Goal: Information Seeking & Learning: Learn about a topic

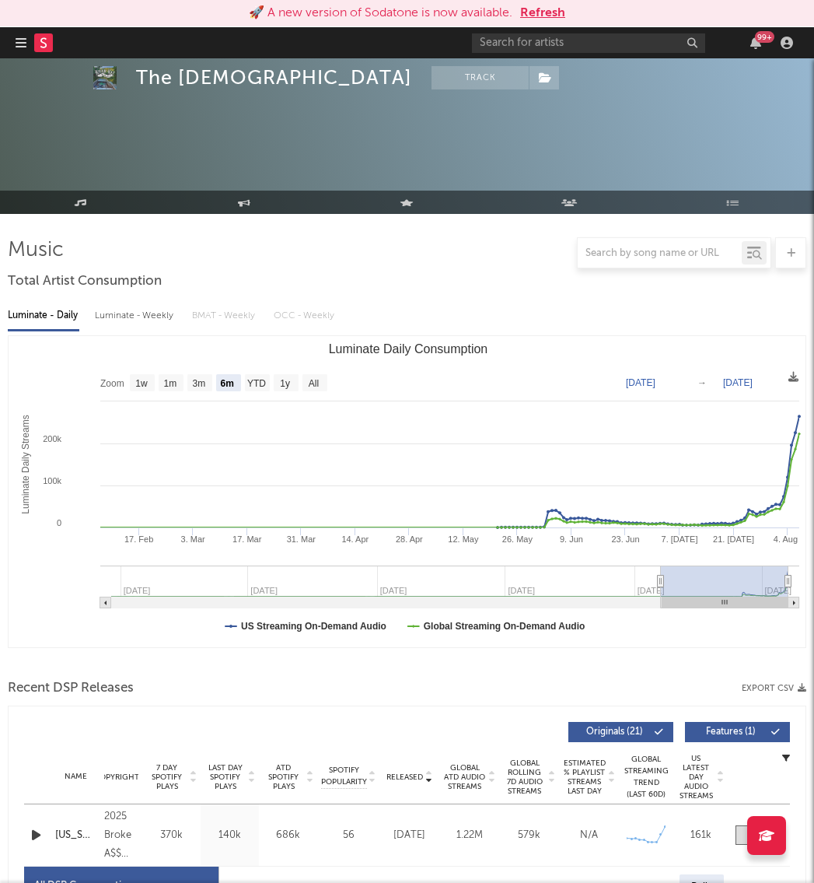
select select "6m"
select select "1w"
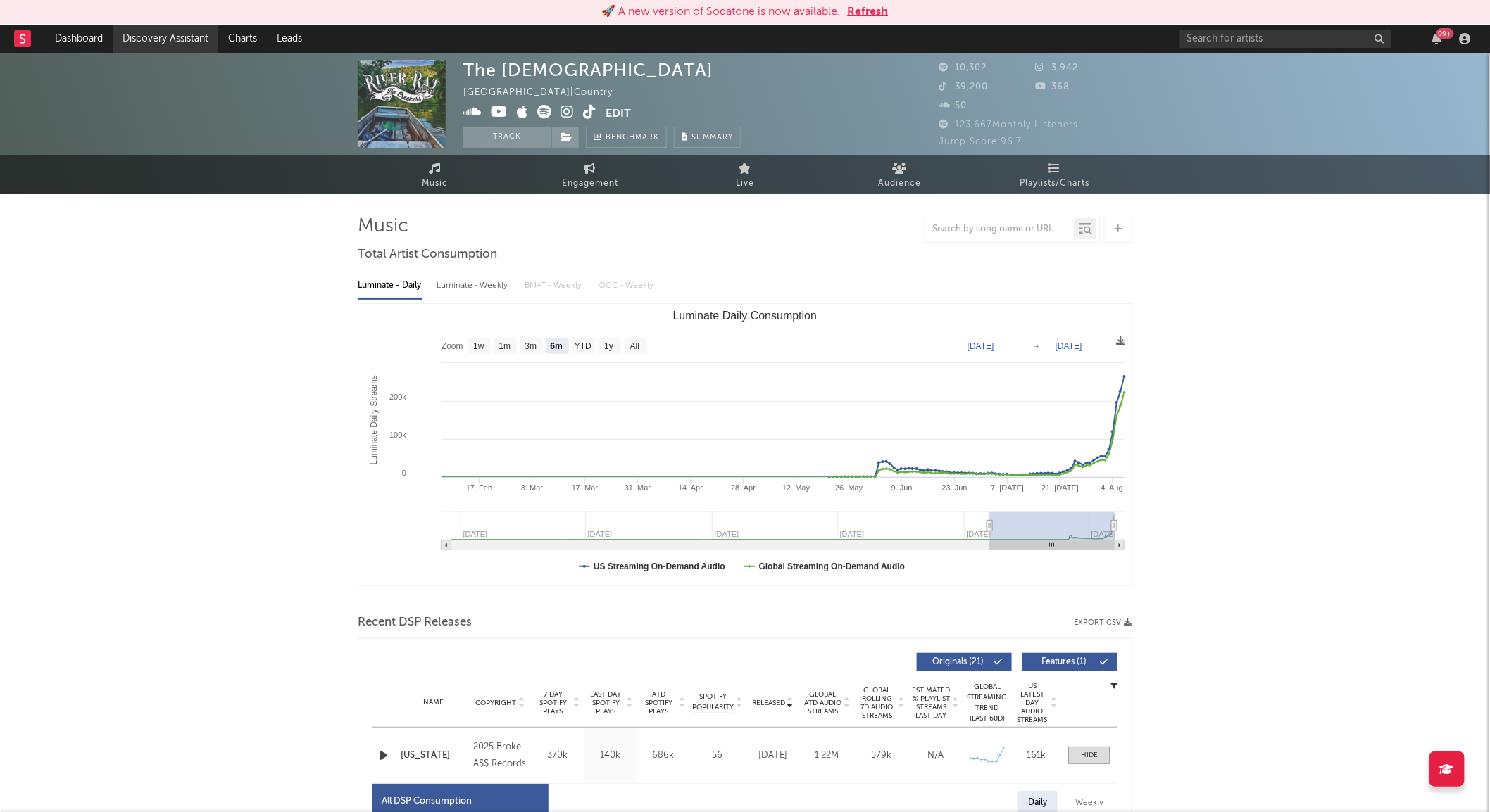
click at [184, 31] on link "Discovery Assistant" at bounding box center [165, 38] width 106 height 28
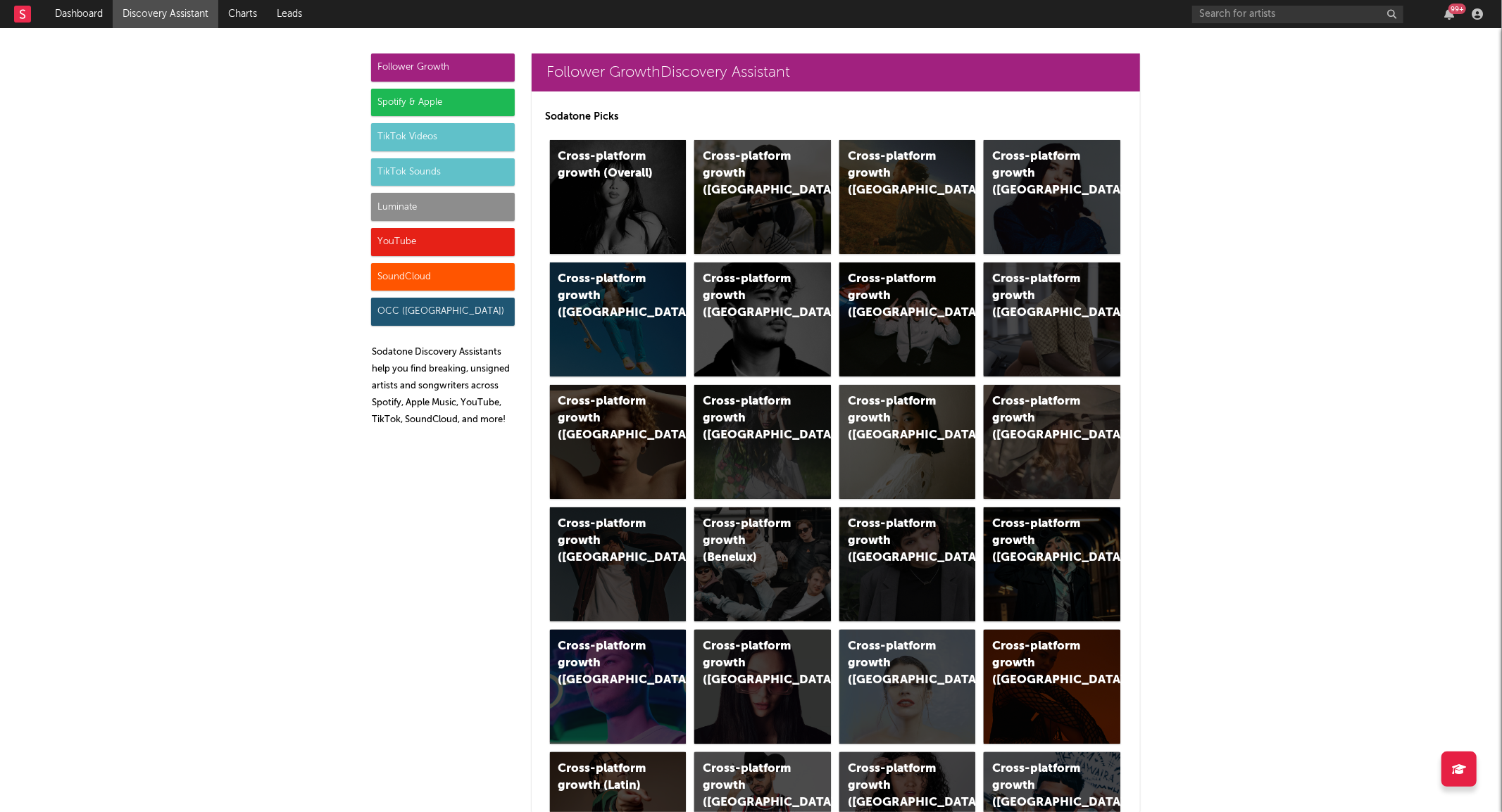
click at [400, 68] on div "Follower Growth" at bounding box center [443, 67] width 144 height 28
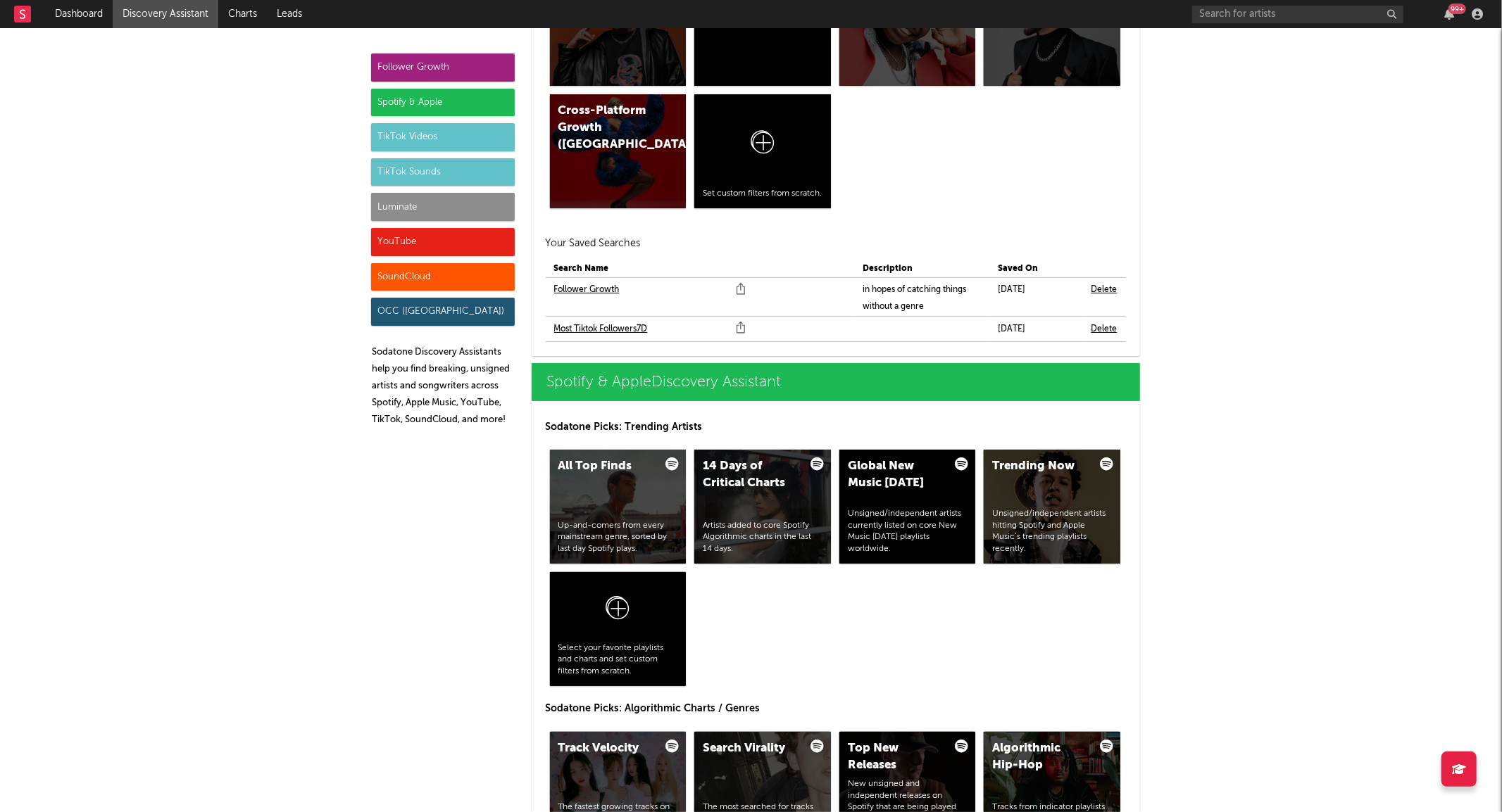
scroll to position [1151, 0]
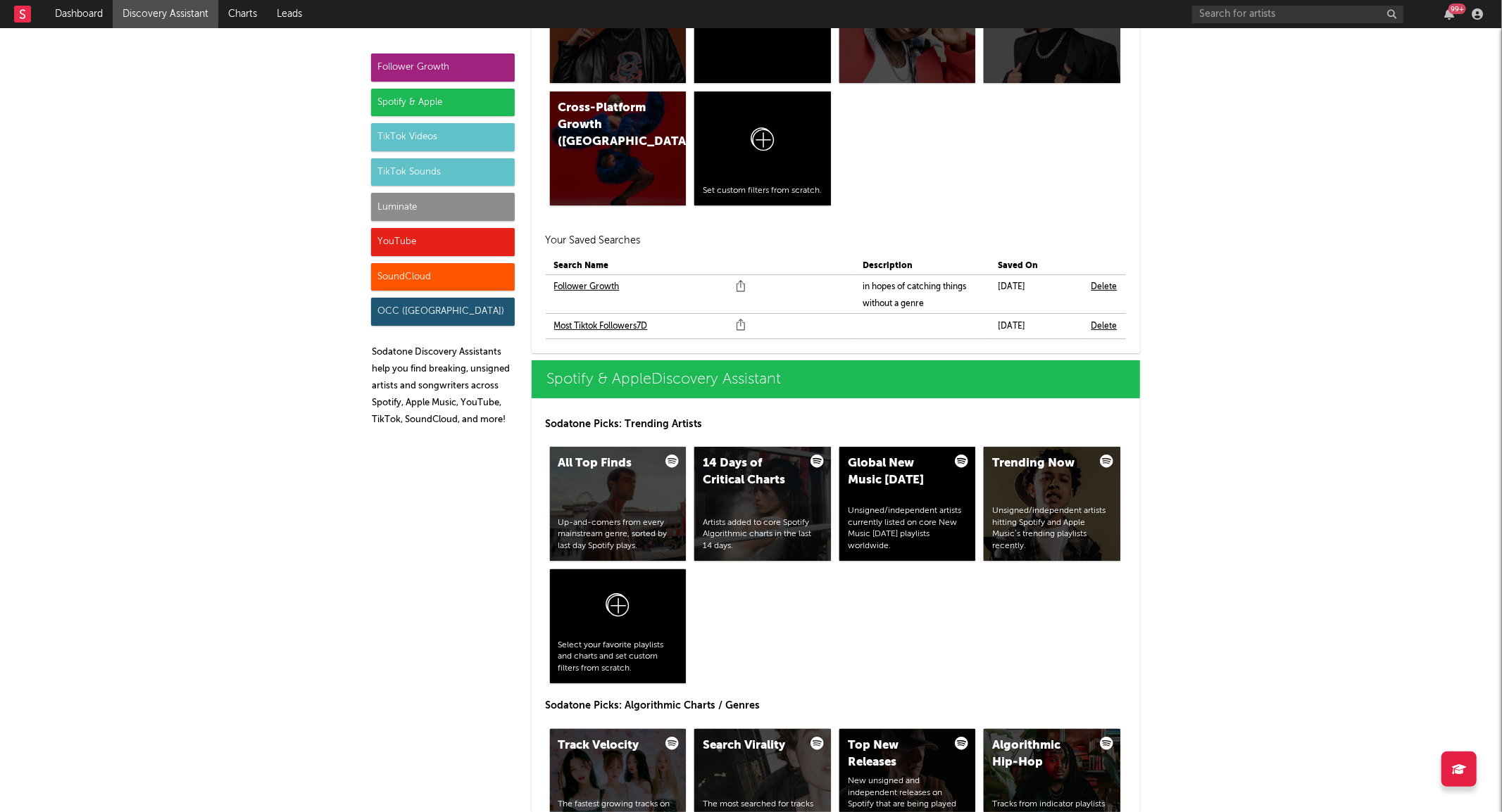
click at [600, 290] on link "Follower Growth" at bounding box center [587, 287] width 65 height 17
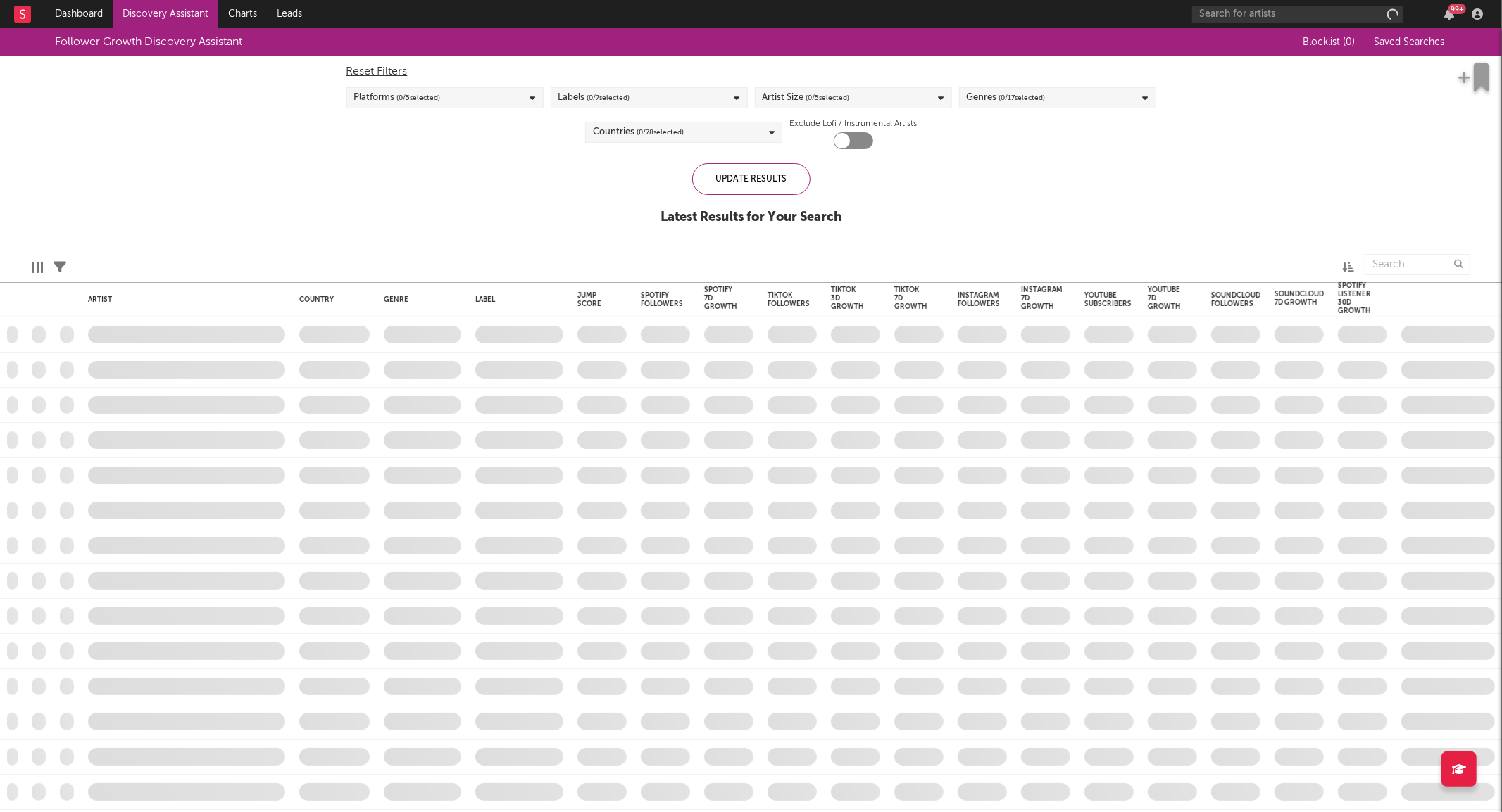
checkbox input "true"
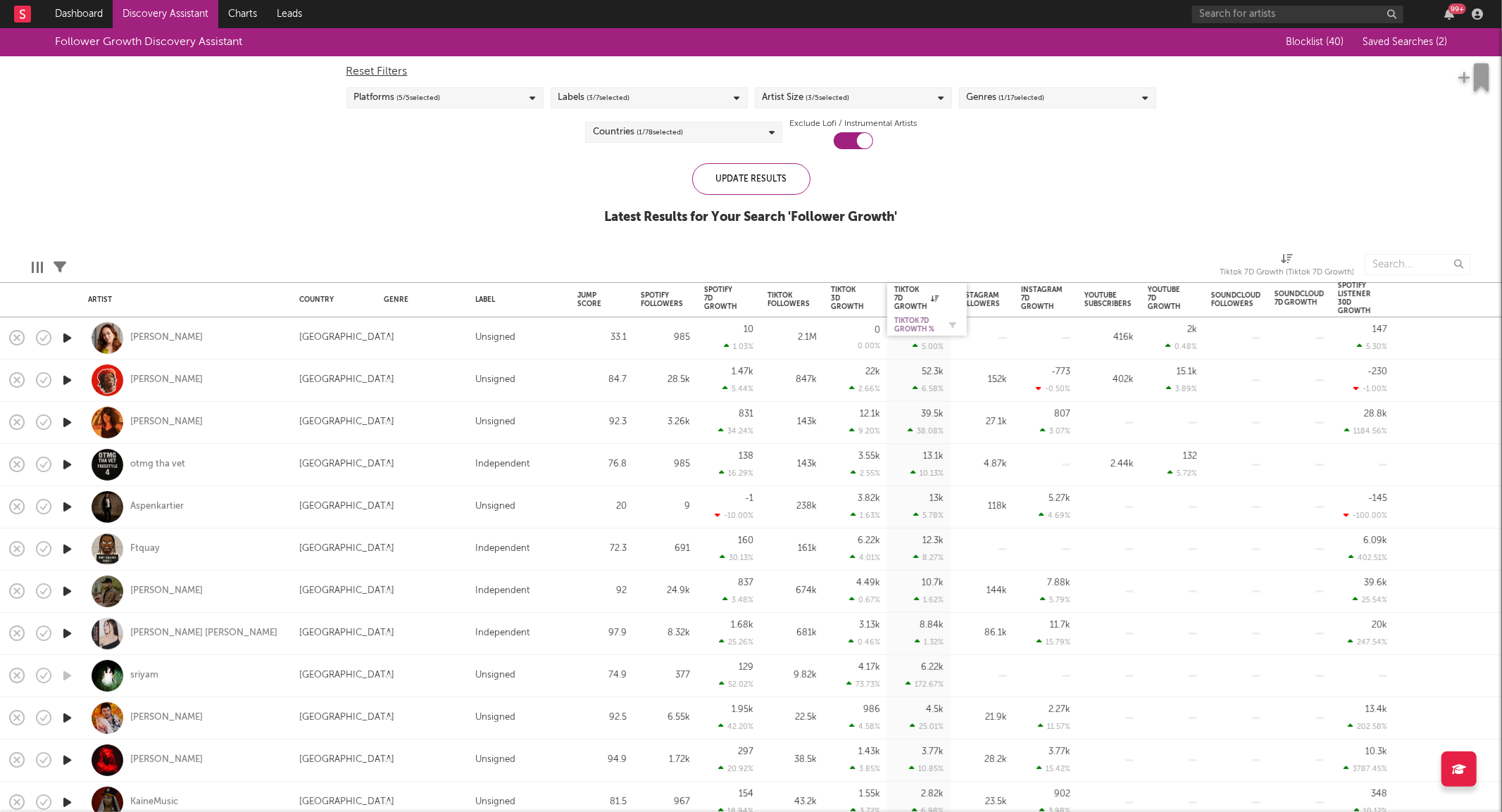
click at [919, 328] on div "Tiktok 7D Growth %" at bounding box center [916, 325] width 44 height 17
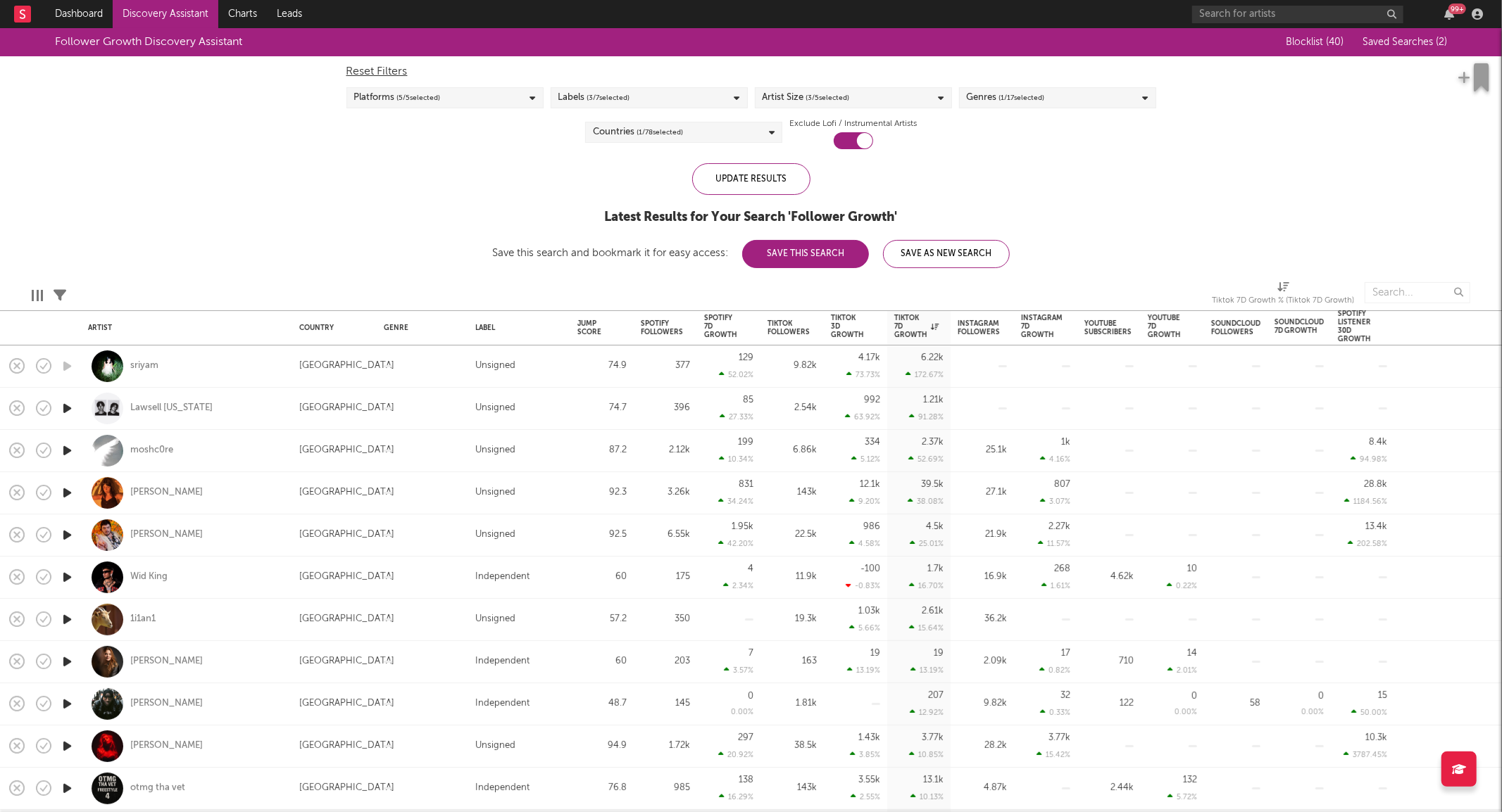
click at [61, 573] on icon "button" at bounding box center [67, 577] width 14 height 17
click at [61, 573] on icon "button" at bounding box center [66, 577] width 14 height 17
click at [1001, 92] on span "( 1 / 17 selected)" at bounding box center [1021, 98] width 46 height 17
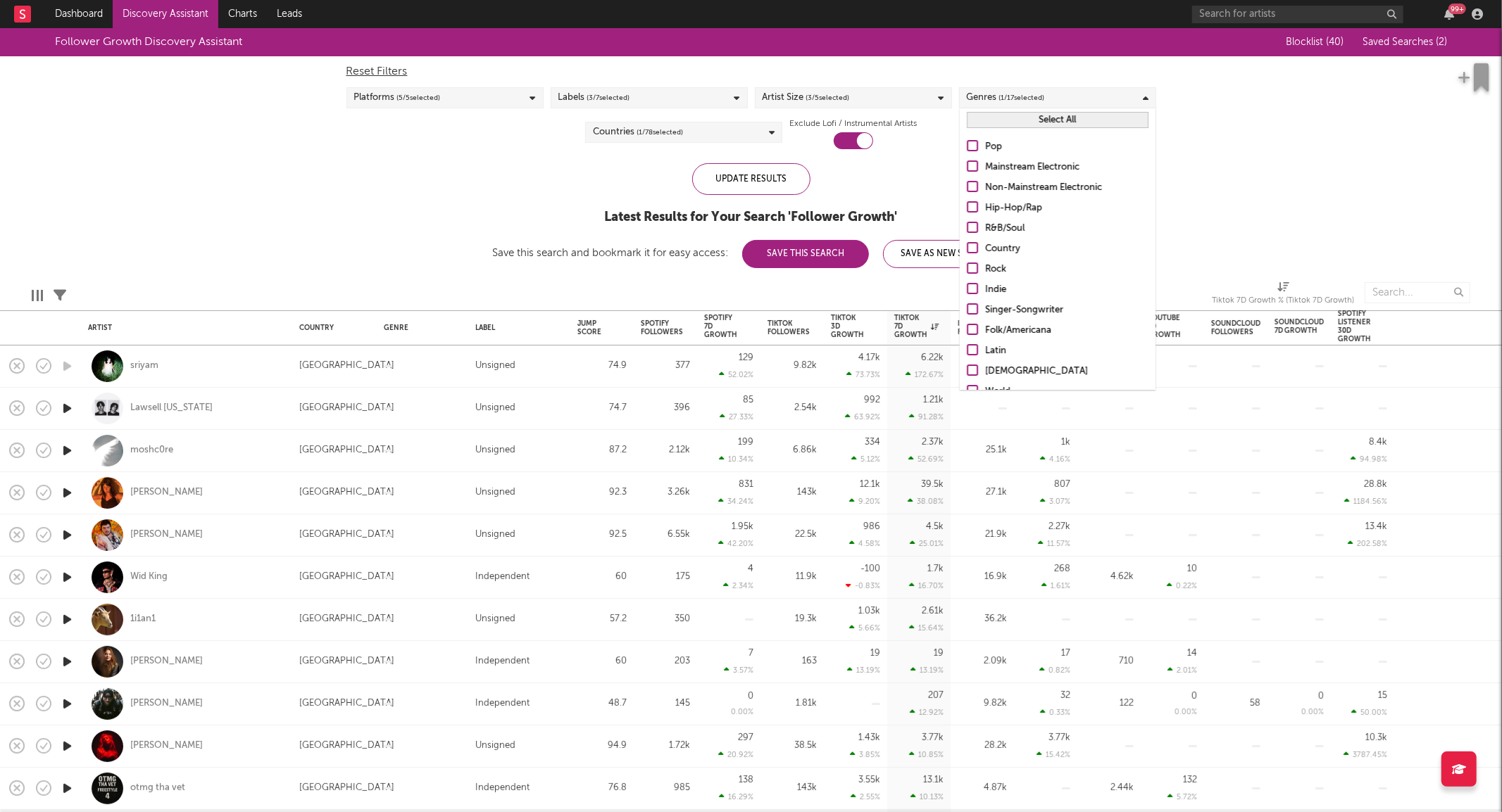
scroll to position [100, 0]
click at [1029, 375] on div "Uncategorized" at bounding box center [1067, 374] width 163 height 17
click at [967, 375] on input "Uncategorized" at bounding box center [967, 374] width 0 height 17
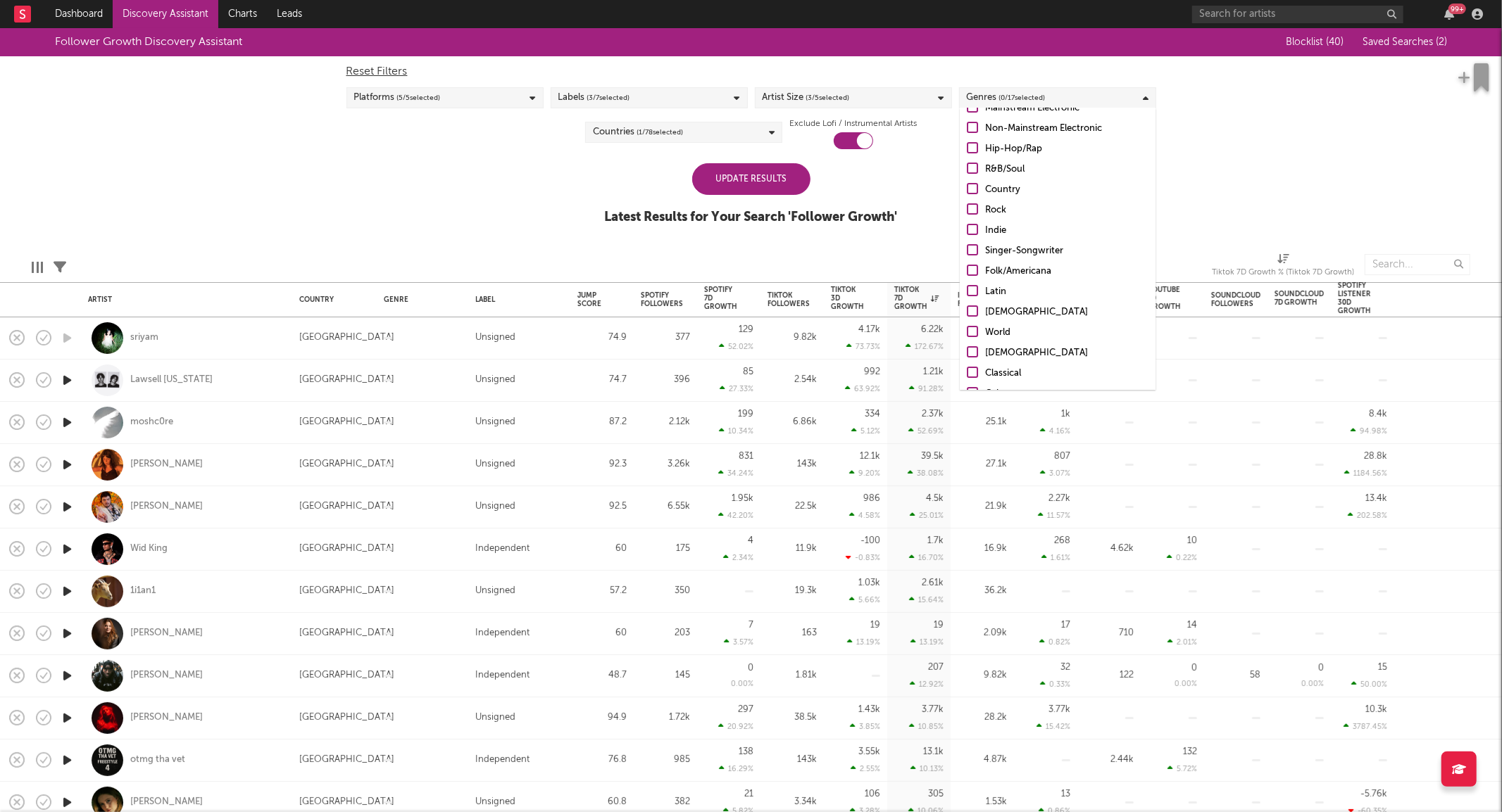
scroll to position [59, 0]
click at [1007, 192] on div "Country" at bounding box center [1067, 190] width 163 height 17
click at [967, 192] on input "Country" at bounding box center [967, 190] width 0 height 17
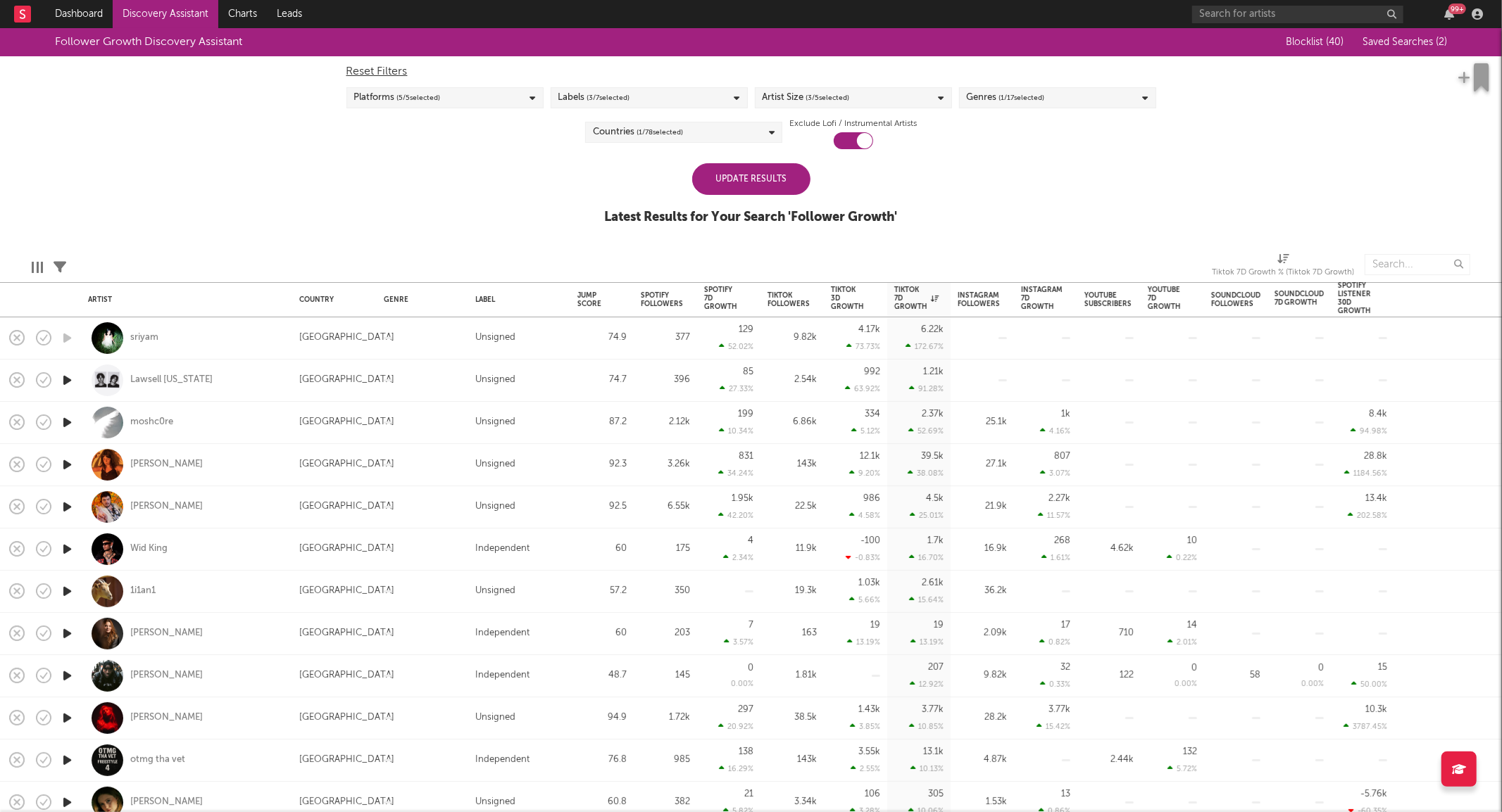
click at [766, 174] on div "Update Results" at bounding box center [751, 178] width 119 height 32
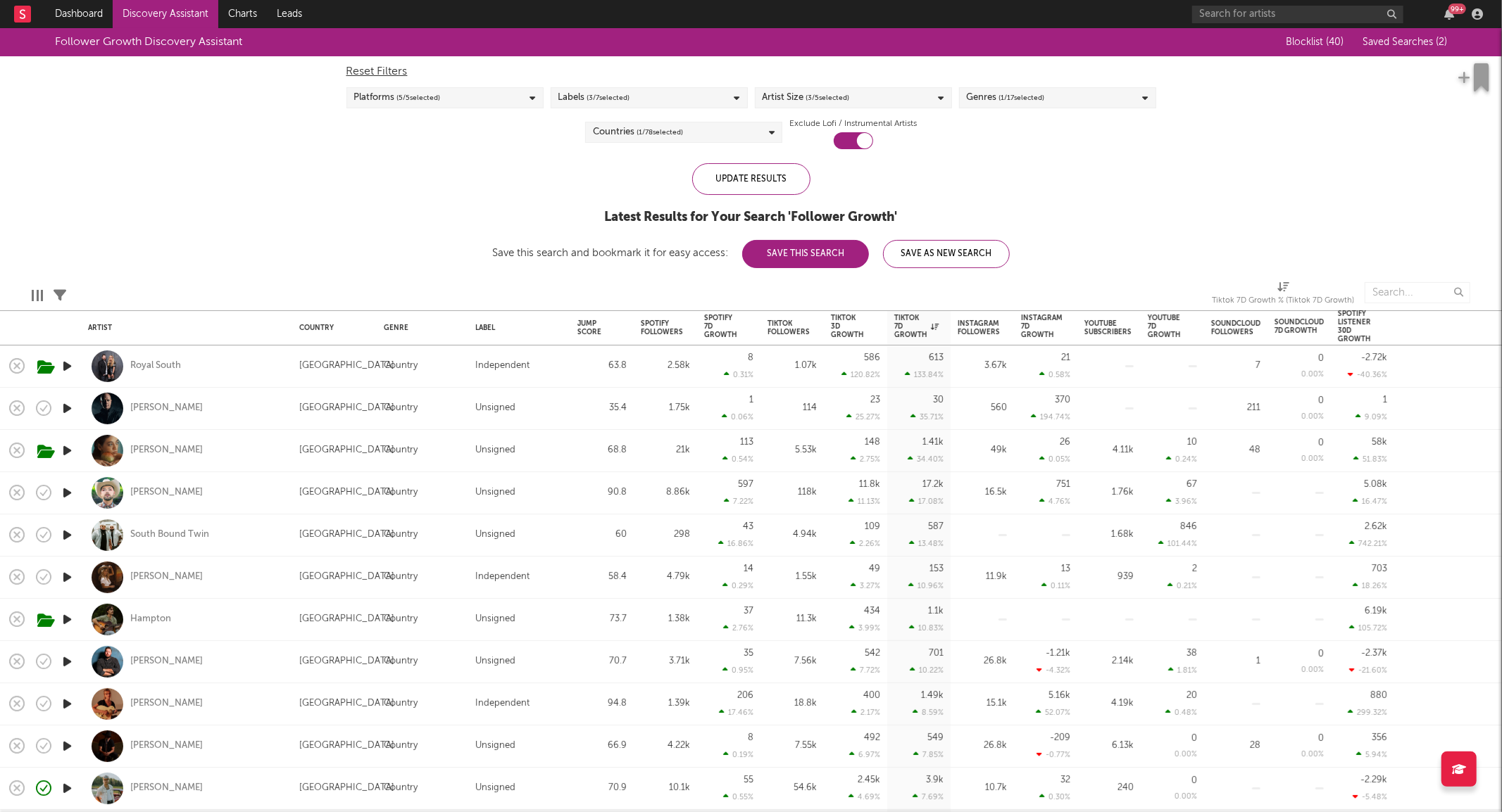
click at [60, 367] on icon "button" at bounding box center [67, 366] width 14 height 17
click at [846, 356] on div "Tiktok 3D Growth %" at bounding box center [847, 361] width 33 height 33
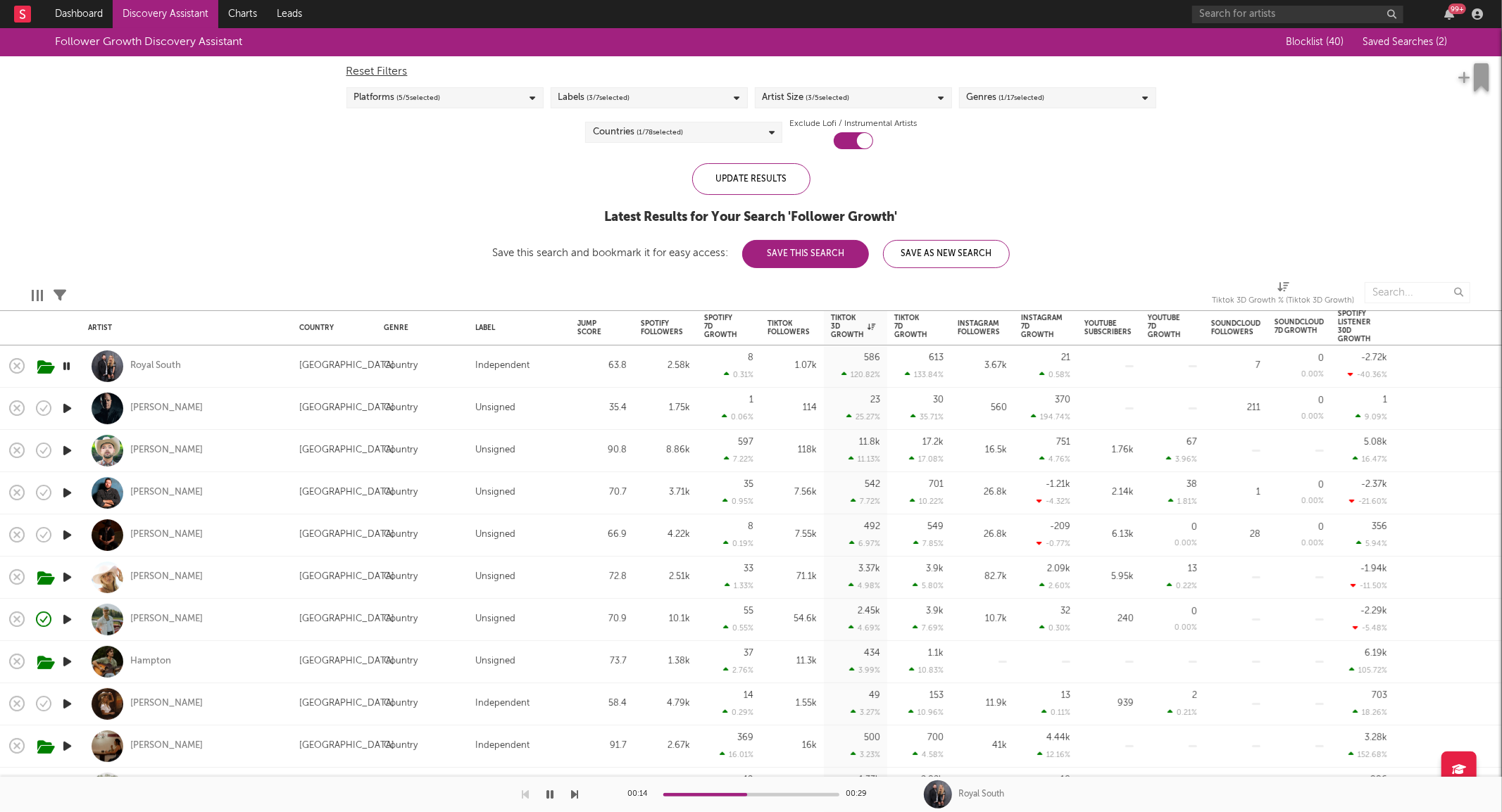
click at [66, 491] on icon "button" at bounding box center [67, 492] width 14 height 17
click at [160, 500] on div "[PERSON_NAME]" at bounding box center [187, 493] width 197 height 42
select select "1w"
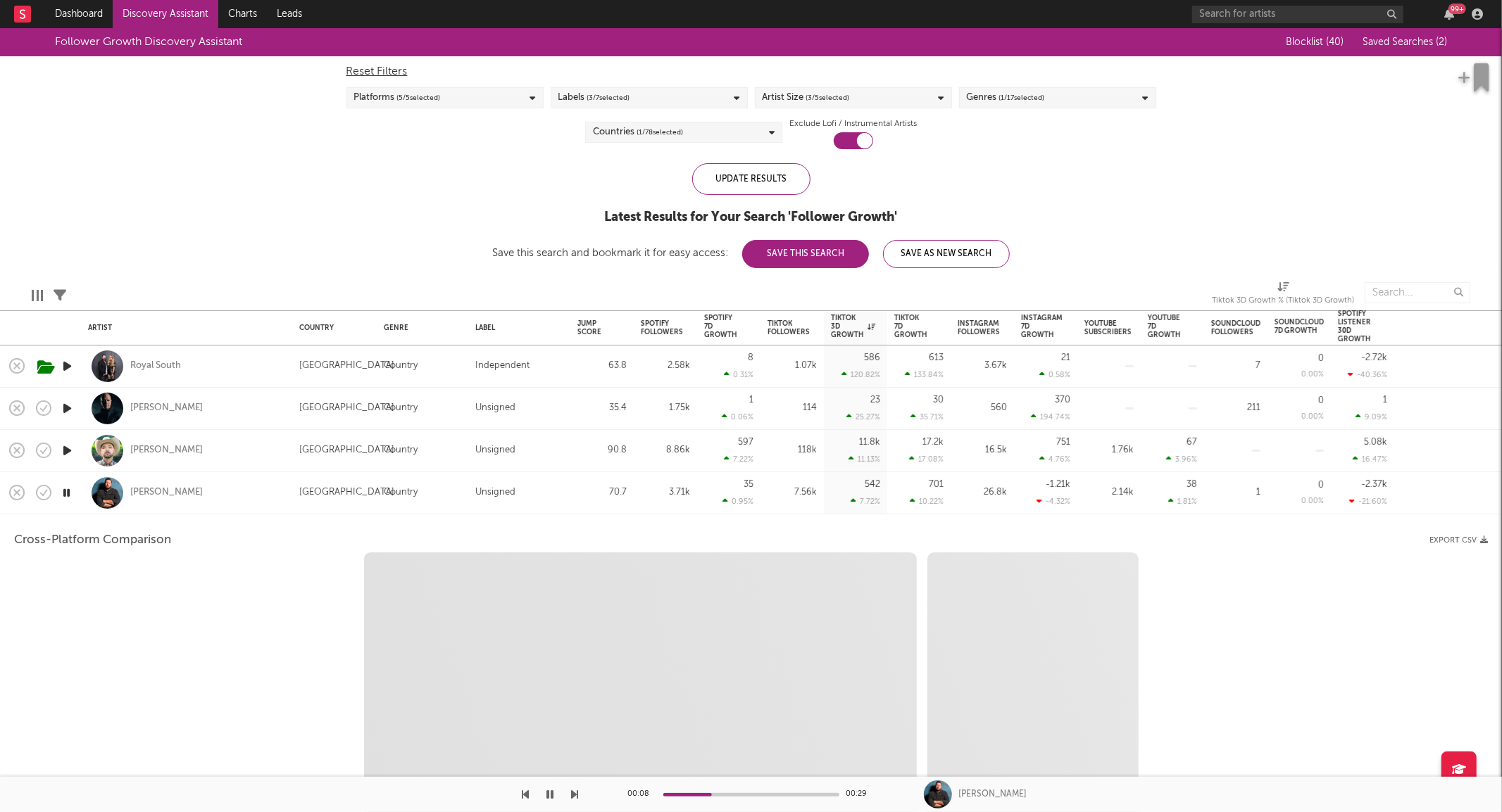
select select "6m"
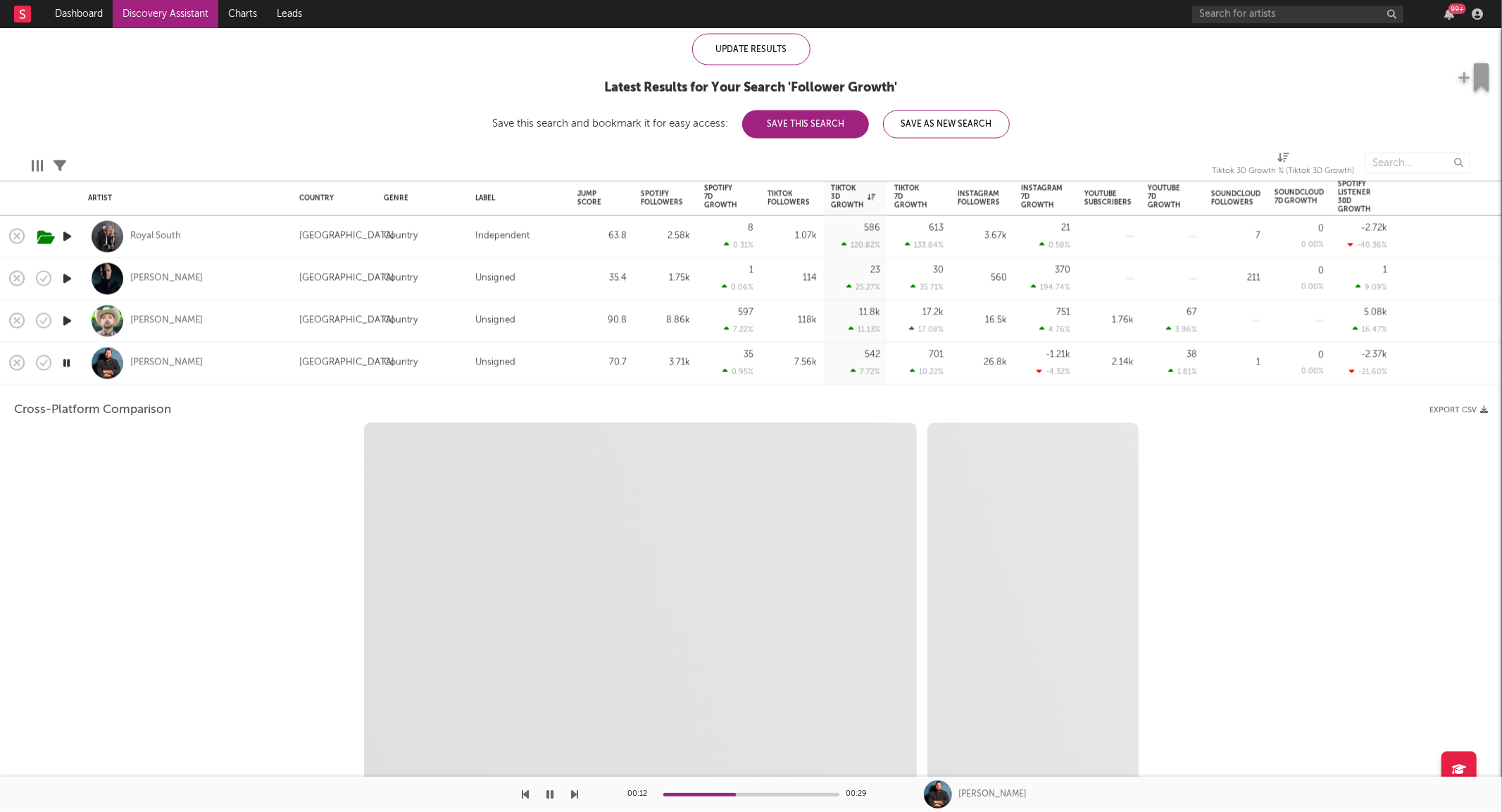
select select "1m"
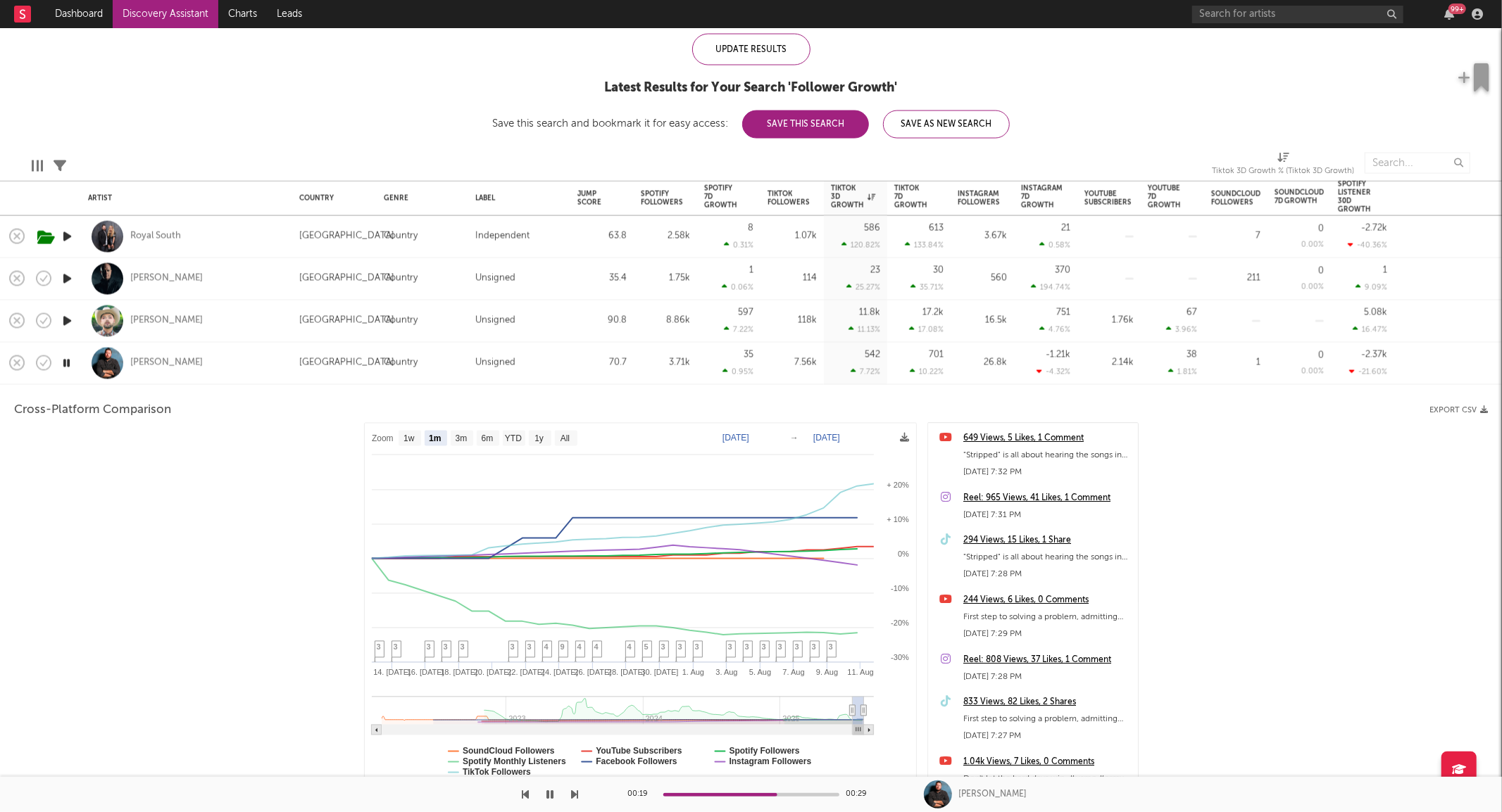
click at [214, 355] on div "[PERSON_NAME]" at bounding box center [187, 364] width 197 height 42
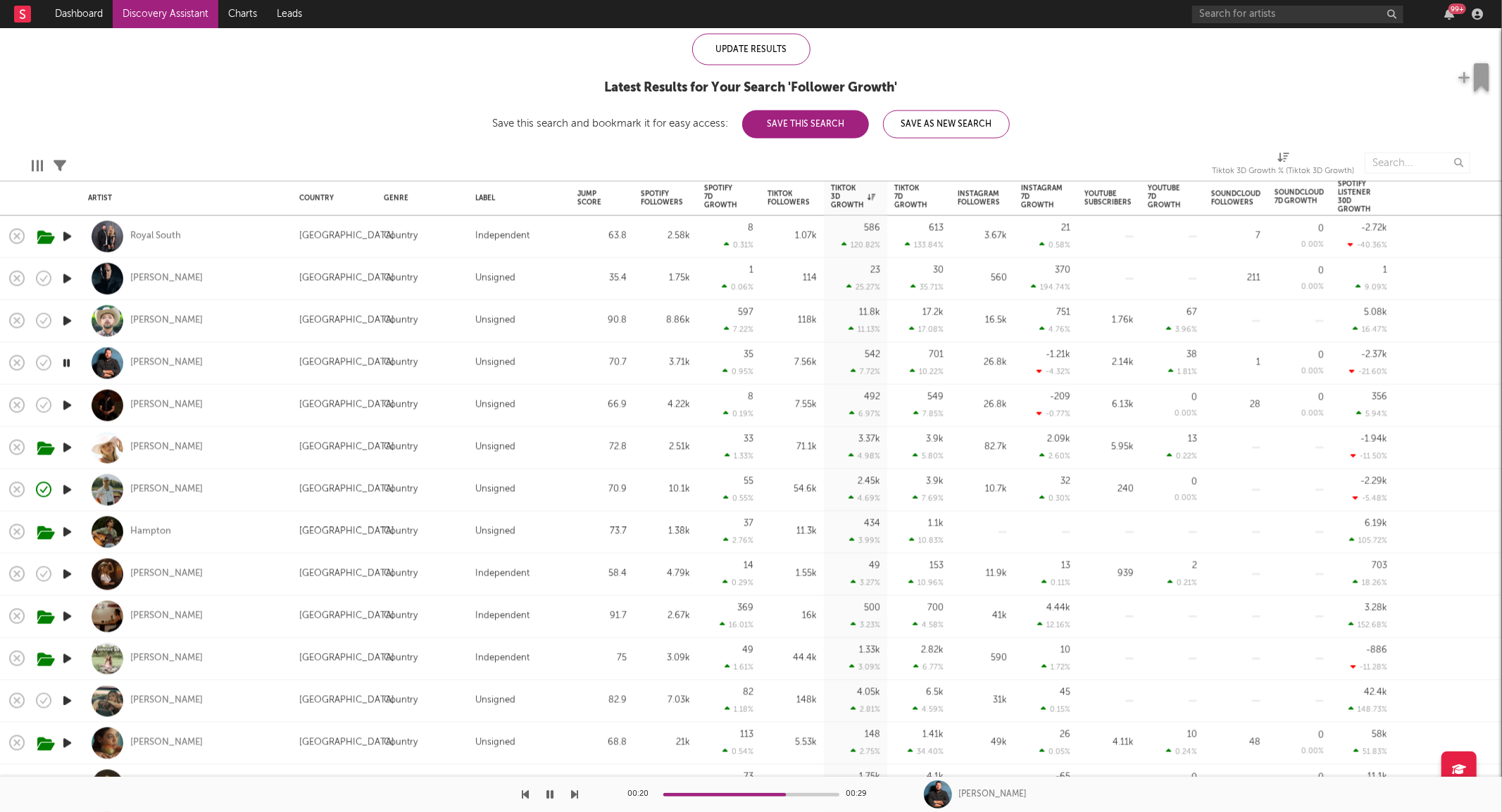
click at [65, 320] on icon "button" at bounding box center [67, 320] width 14 height 17
click at [139, 320] on div "[PERSON_NAME]" at bounding box center [167, 321] width 72 height 13
click at [63, 488] on icon "button" at bounding box center [67, 490] width 14 height 17
click at [68, 616] on icon "button" at bounding box center [67, 616] width 14 height 17
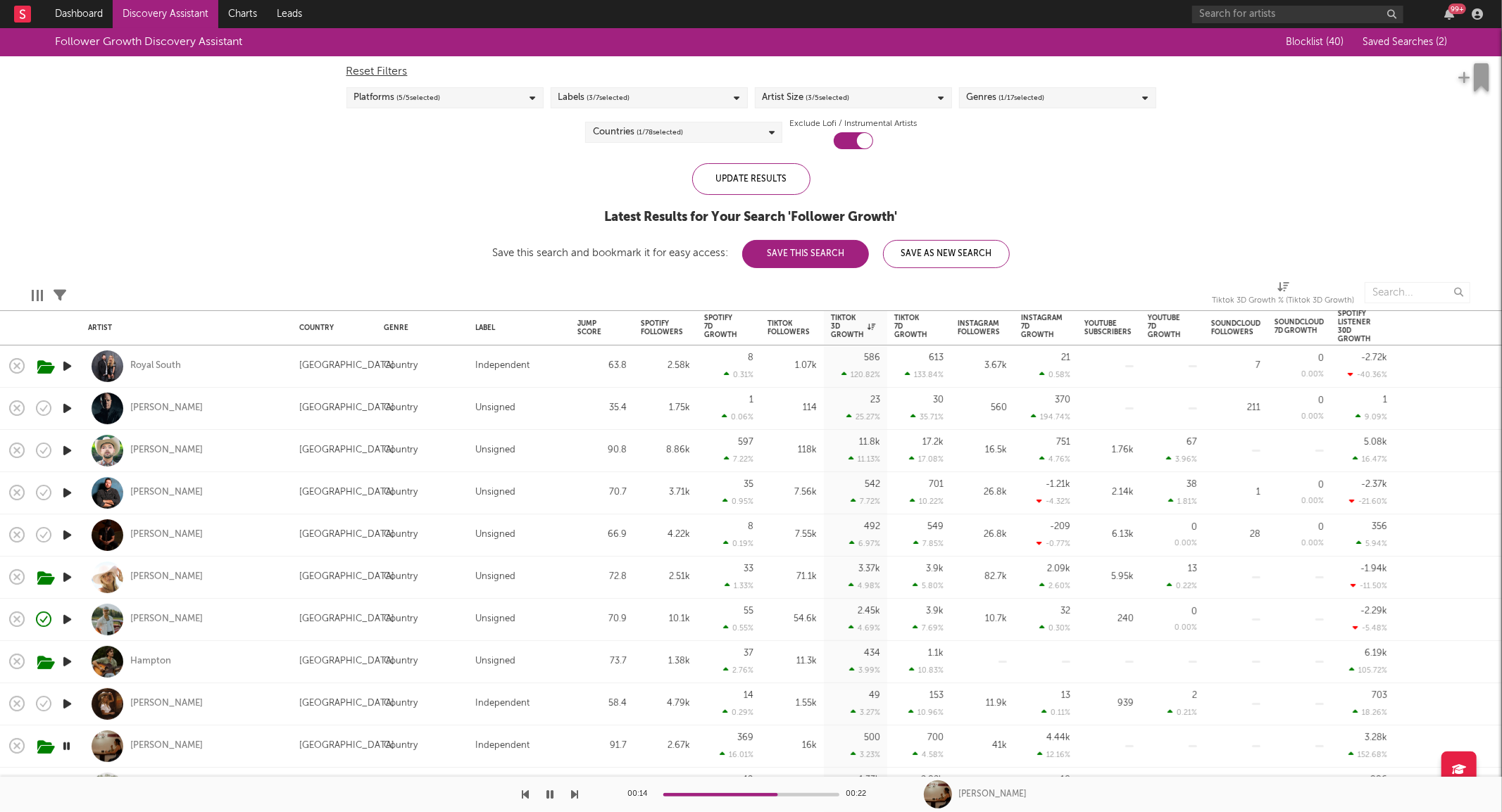
click at [143, 14] on link "Discovery Assistant" at bounding box center [165, 14] width 106 height 28
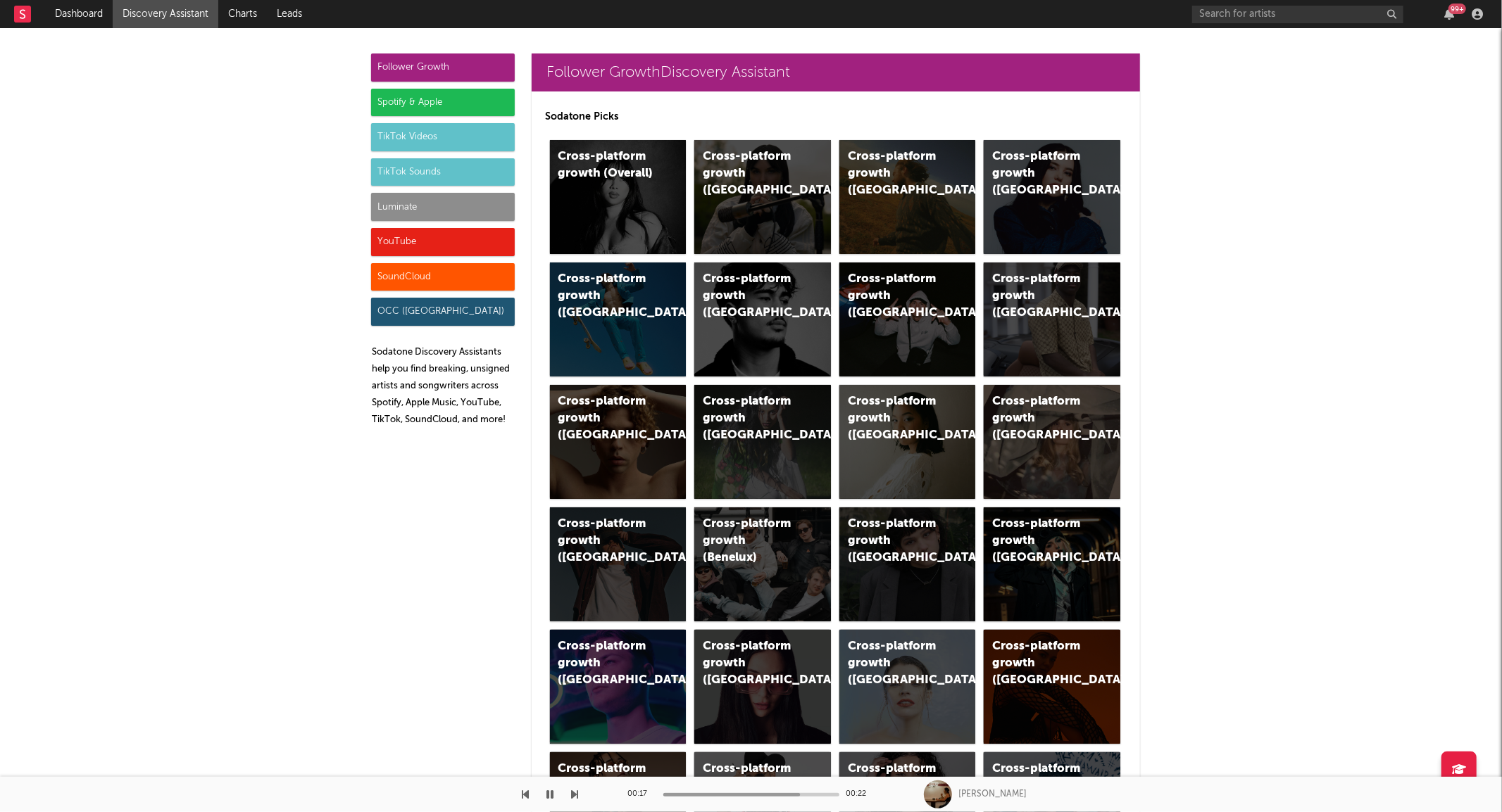
click at [426, 129] on div "TikTok Videos" at bounding box center [443, 137] width 144 height 28
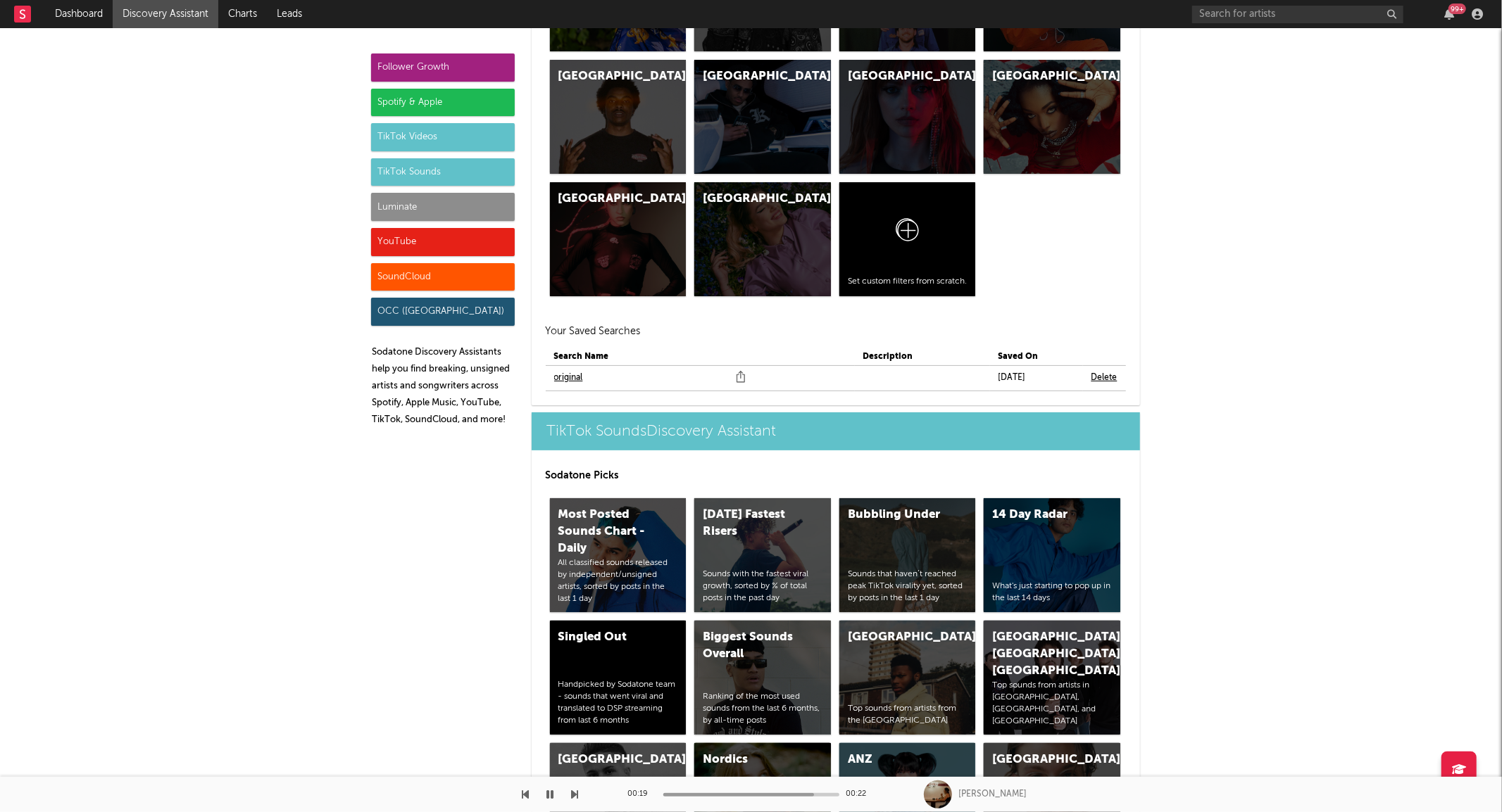
scroll to position [4495, 0]
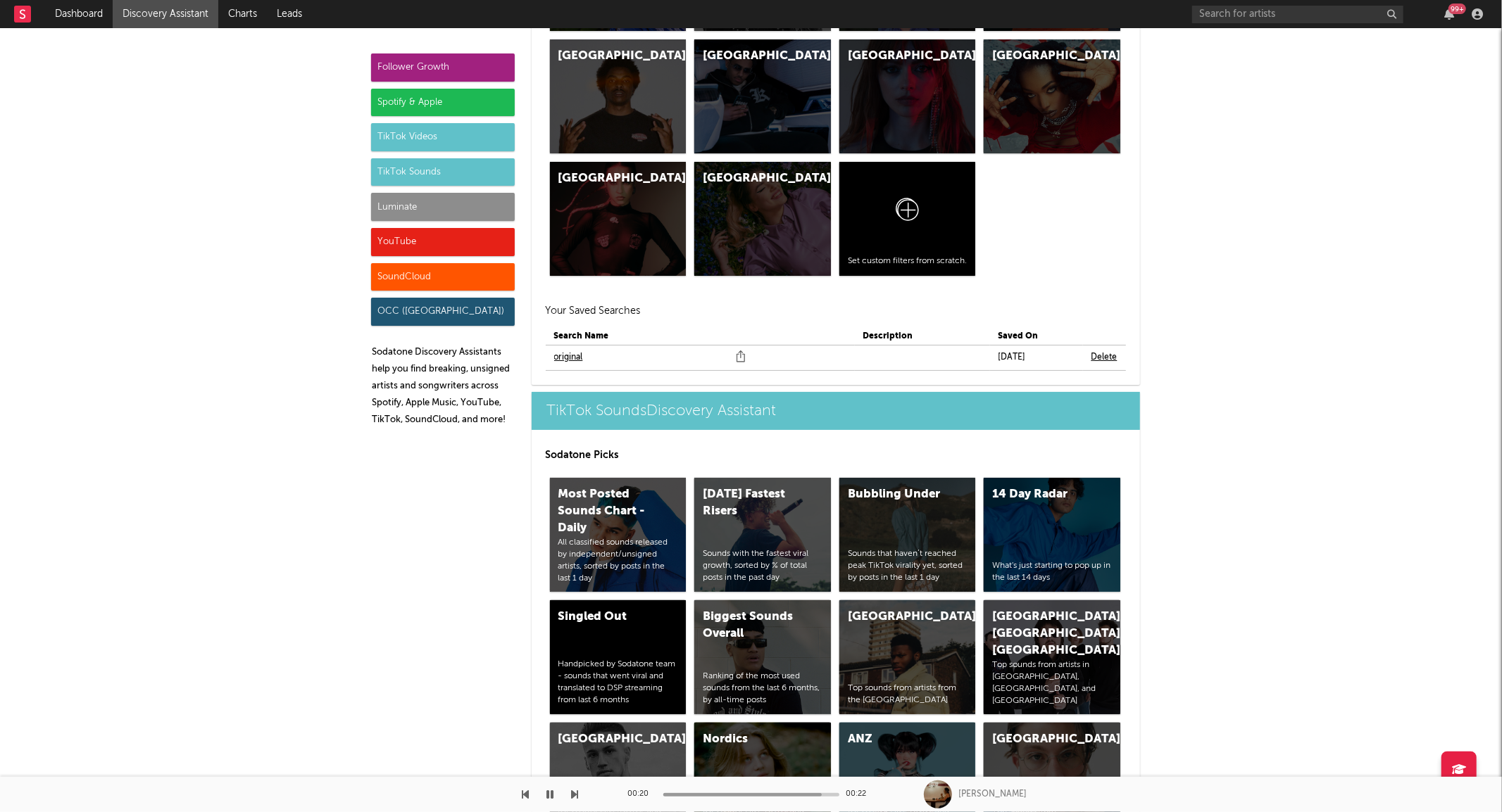
click at [562, 349] on link "original" at bounding box center [569, 358] width 29 height 17
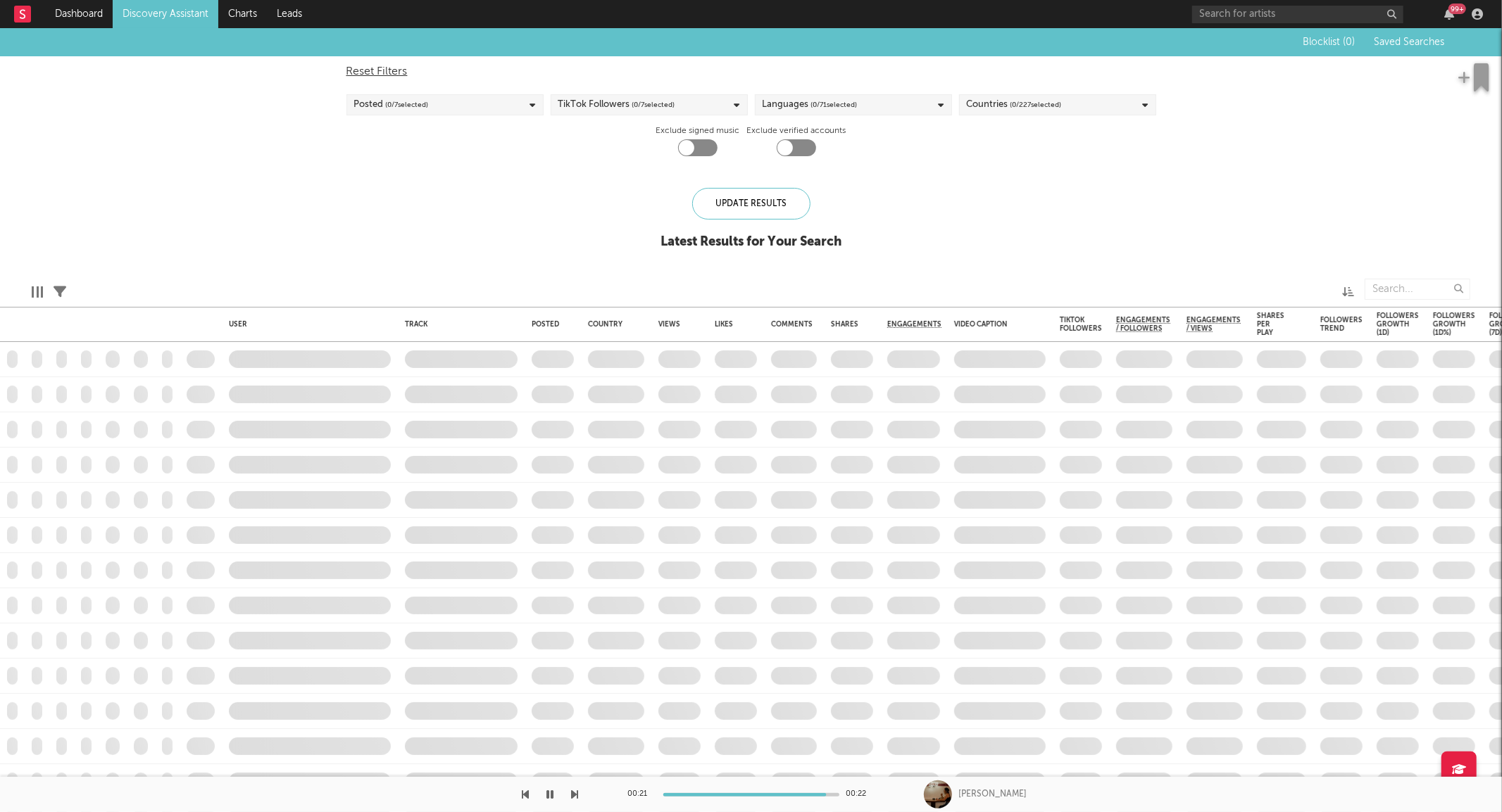
checkbox input "true"
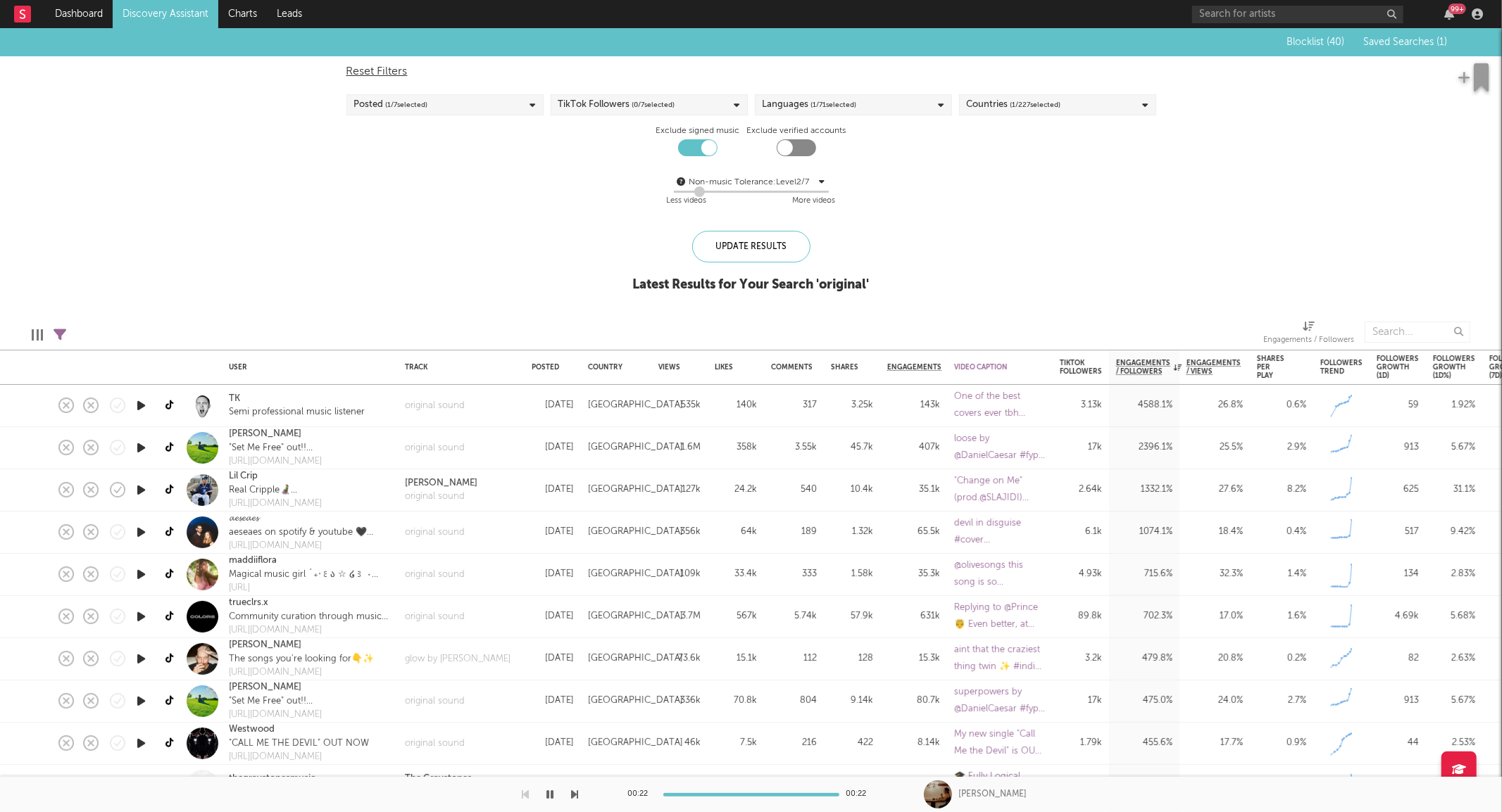
click at [144, 406] on icon "button" at bounding box center [141, 406] width 14 height 17
click at [141, 447] on icon "button" at bounding box center [141, 447] width 14 height 17
click at [169, 405] on icon at bounding box center [171, 406] width 11 height 11
click at [676, 373] on div "Views" at bounding box center [679, 368] width 43 height 30
click at [671, 363] on div "Views" at bounding box center [669, 367] width 22 height 8
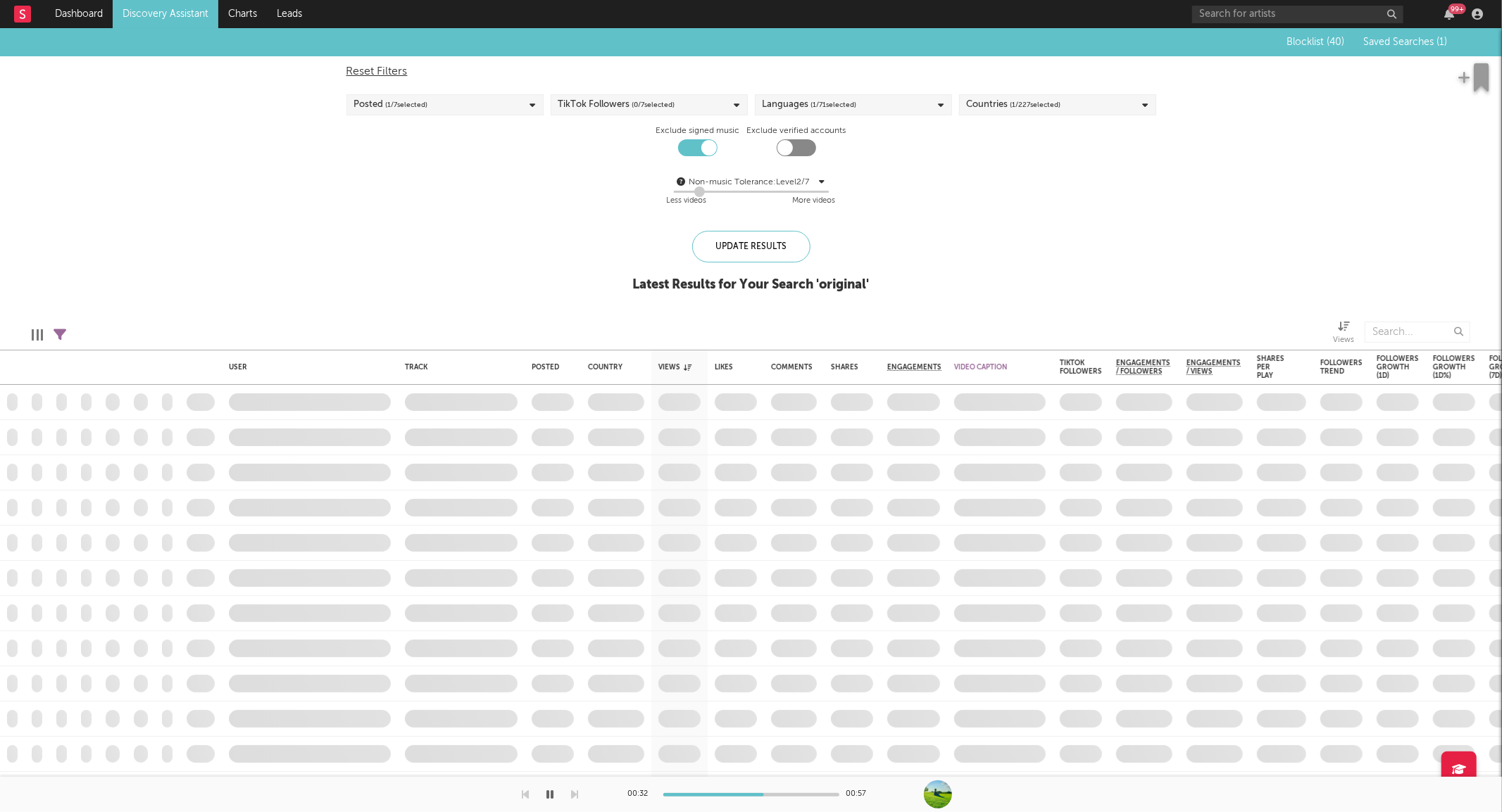
click at [480, 113] on div "Posted ( 1 / 7 selected)" at bounding box center [445, 104] width 197 height 21
click at [265, 195] on div "Blocklist ( 40 ) Saved Searches ( 1 ) Reset Filters Posted ( 1 / 7 selected) Ti…" at bounding box center [751, 167] width 1502 height 280
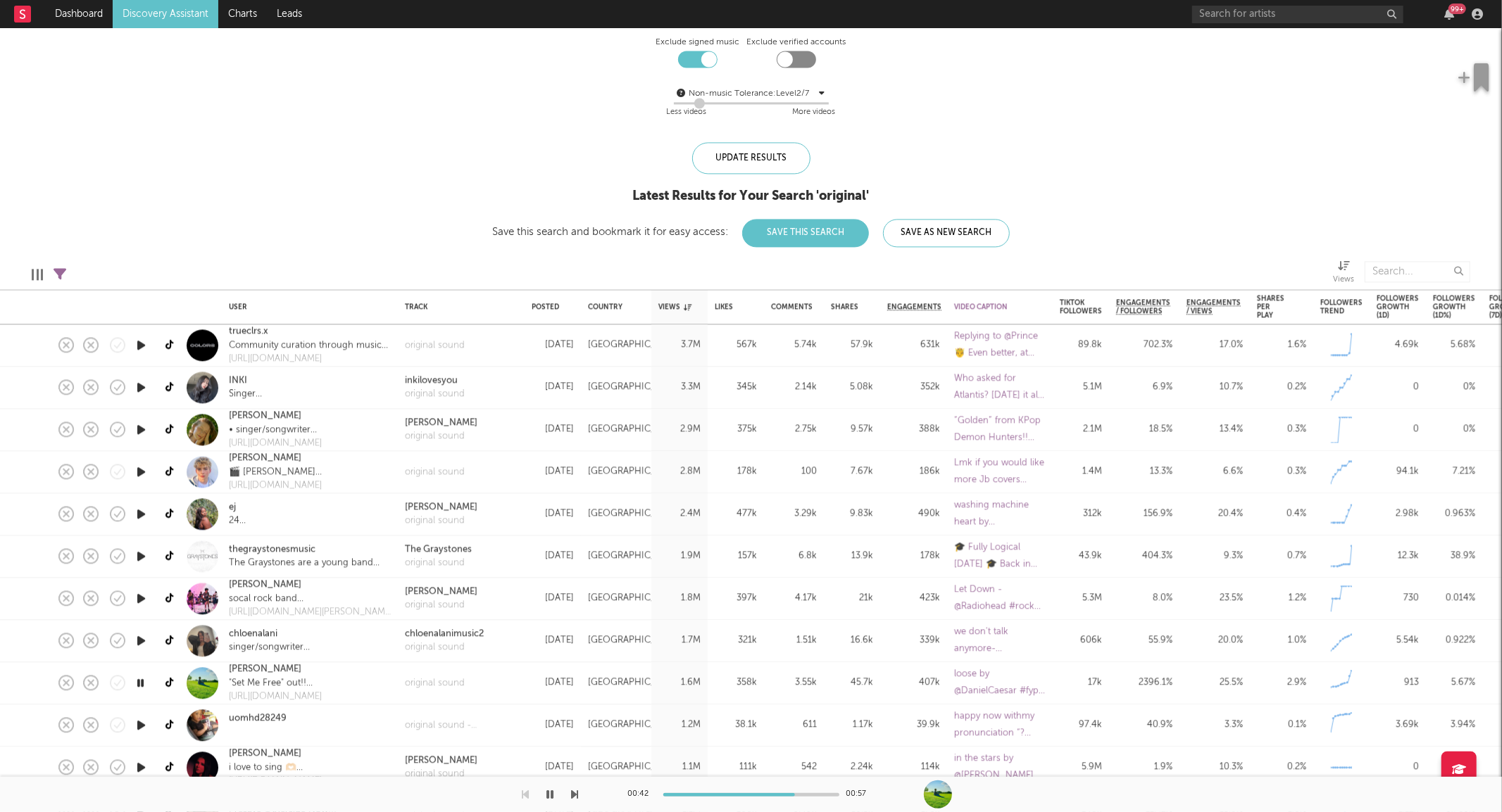
click at [139, 519] on icon "button" at bounding box center [141, 513] width 14 height 17
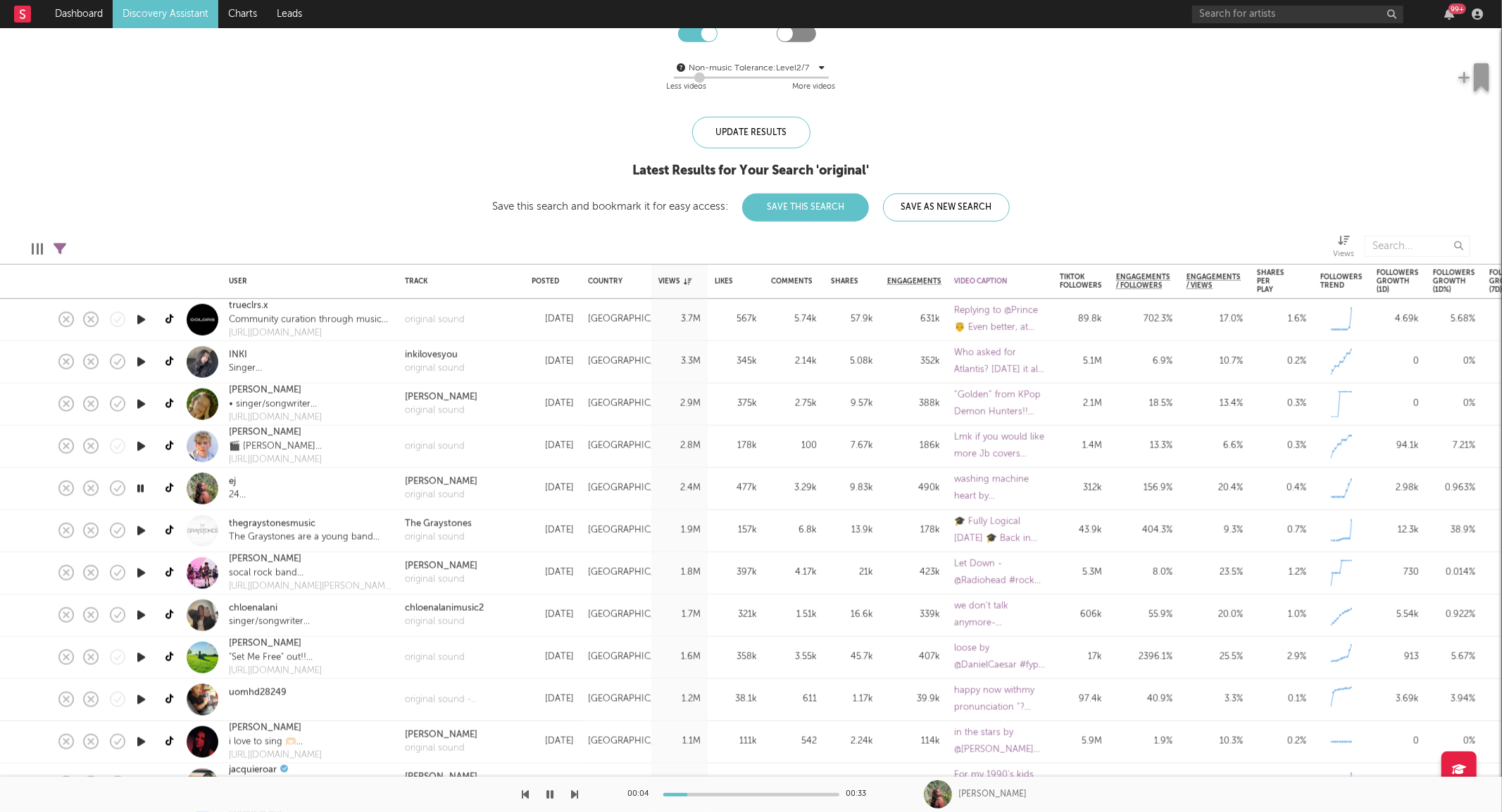
click at [138, 536] on icon "button" at bounding box center [141, 530] width 14 height 17
click at [171, 530] on icon at bounding box center [171, 531] width 11 height 11
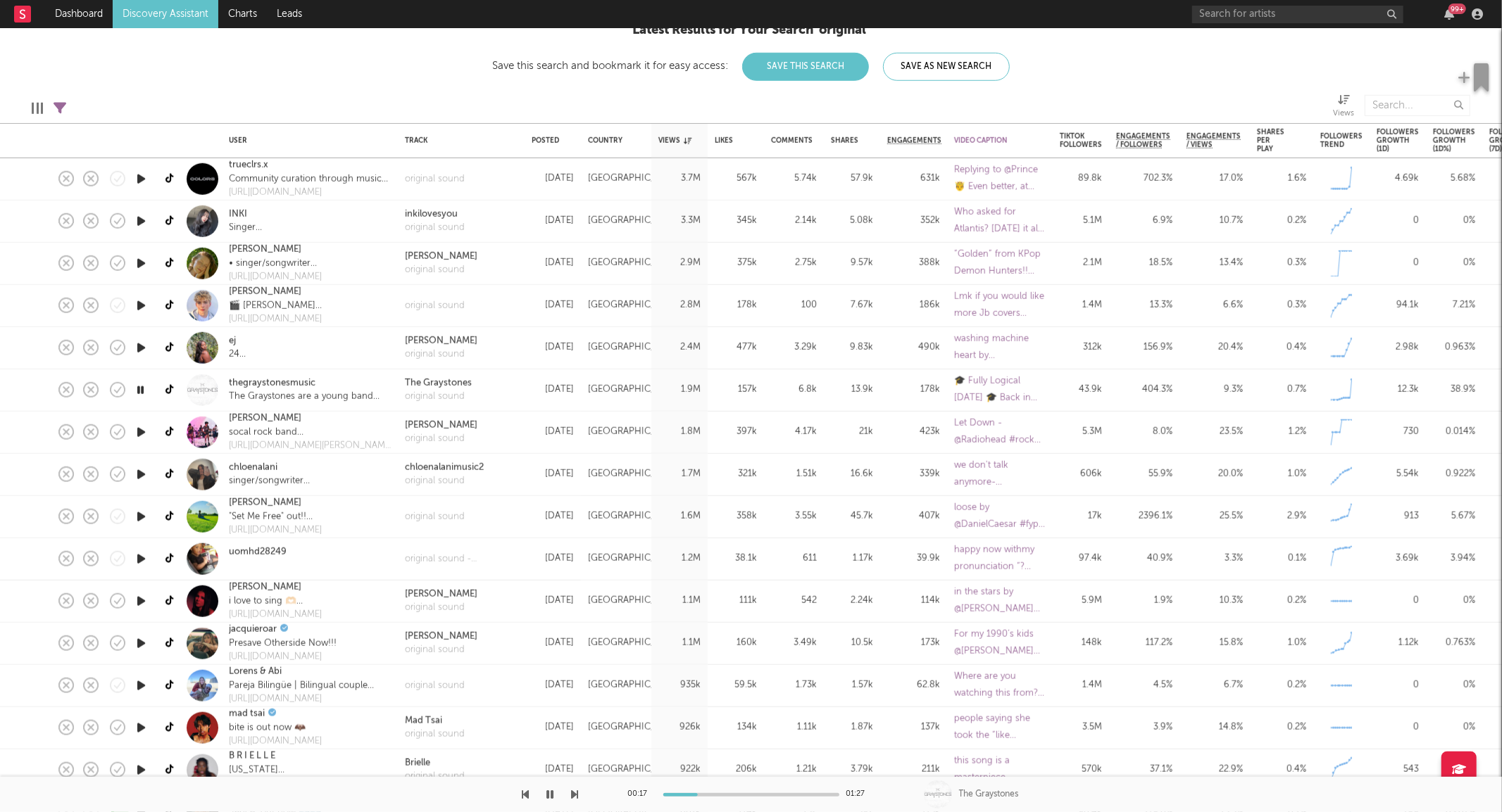
click at [137, 475] on icon "button" at bounding box center [141, 474] width 14 height 17
click at [169, 476] on icon at bounding box center [171, 475] width 11 height 11
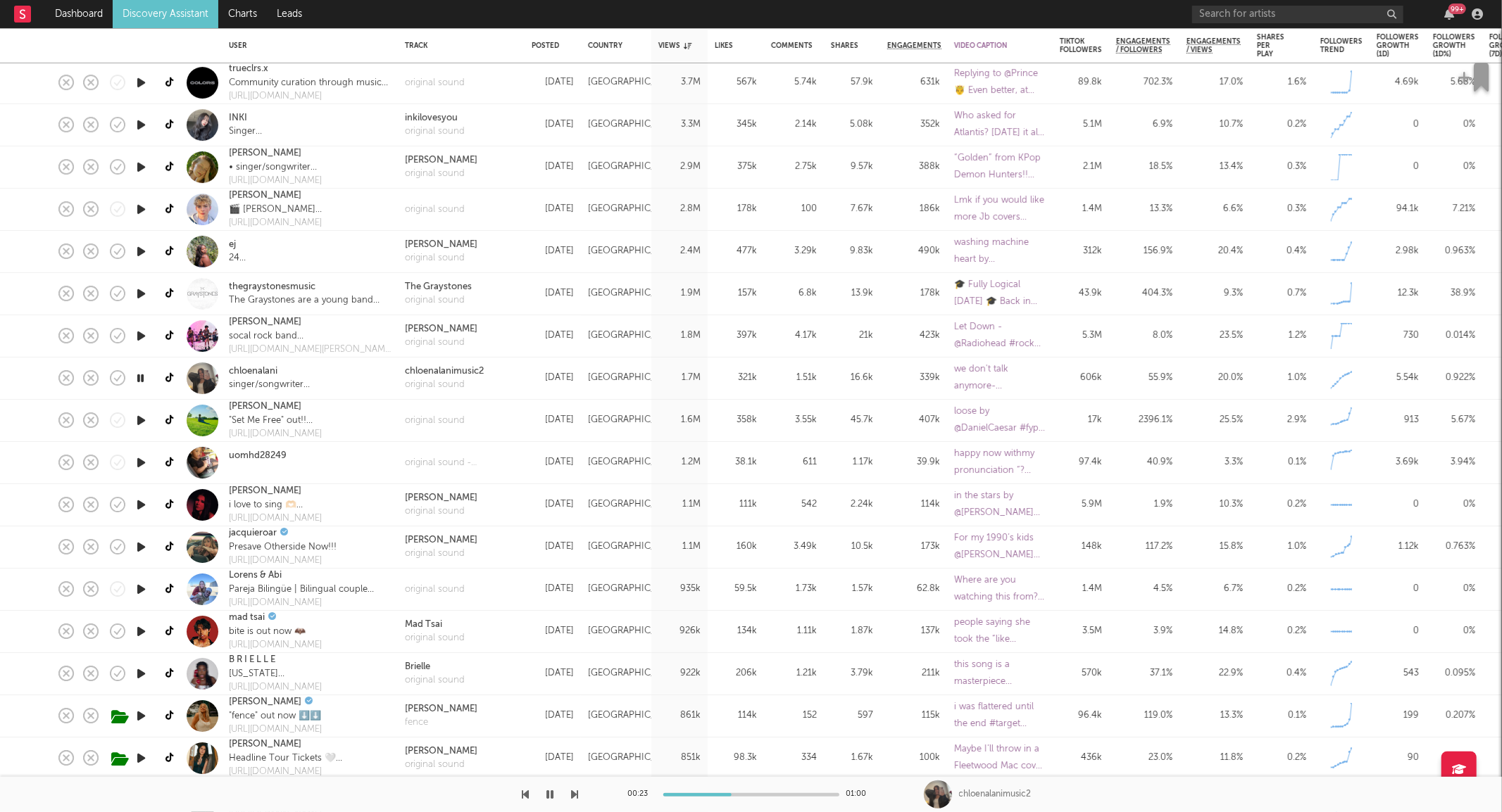
click at [163, 509] on link at bounding box center [170, 504] width 17 height 24
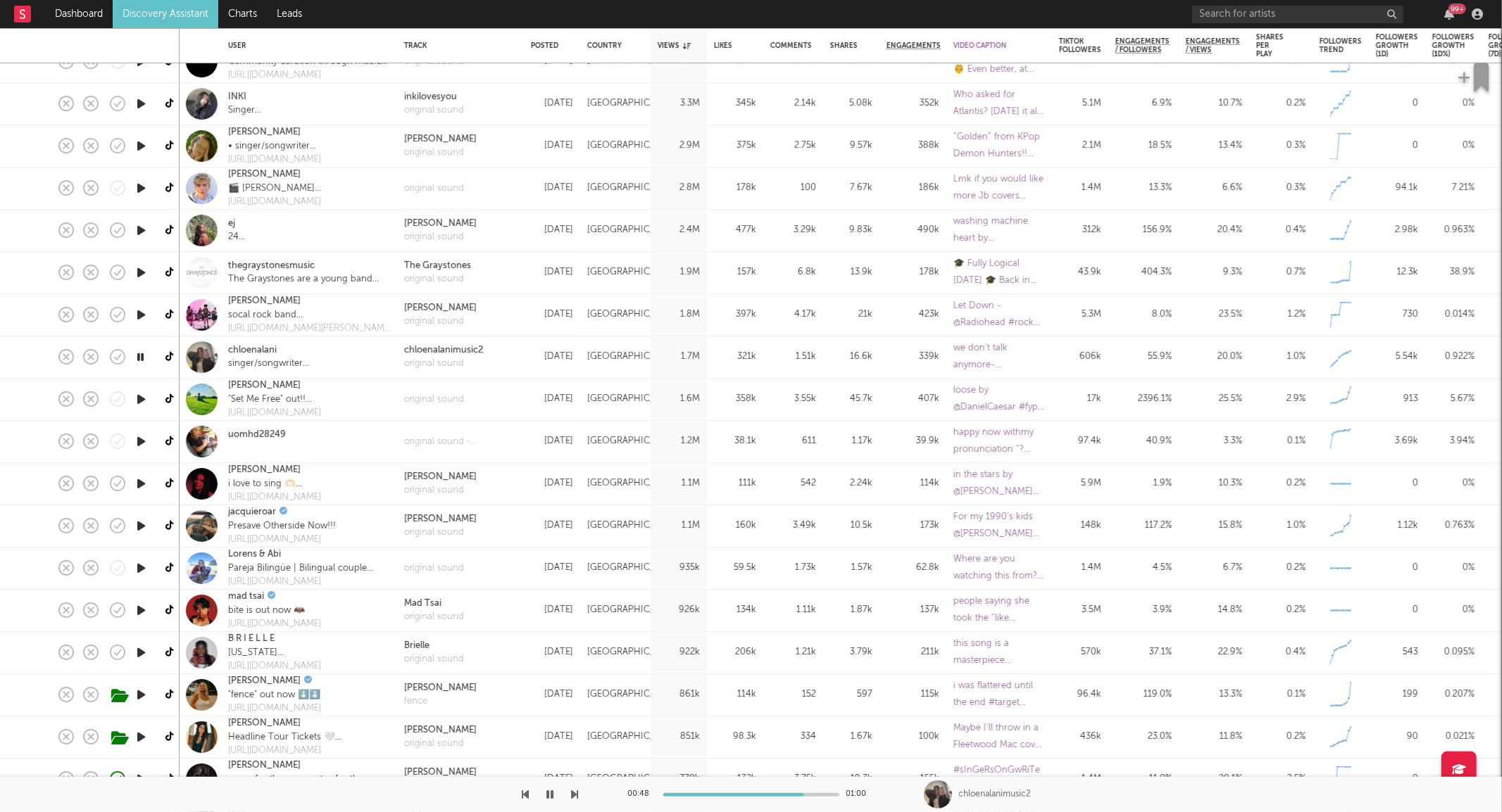
click at [132, 692] on div at bounding box center [140, 695] width 28 height 43
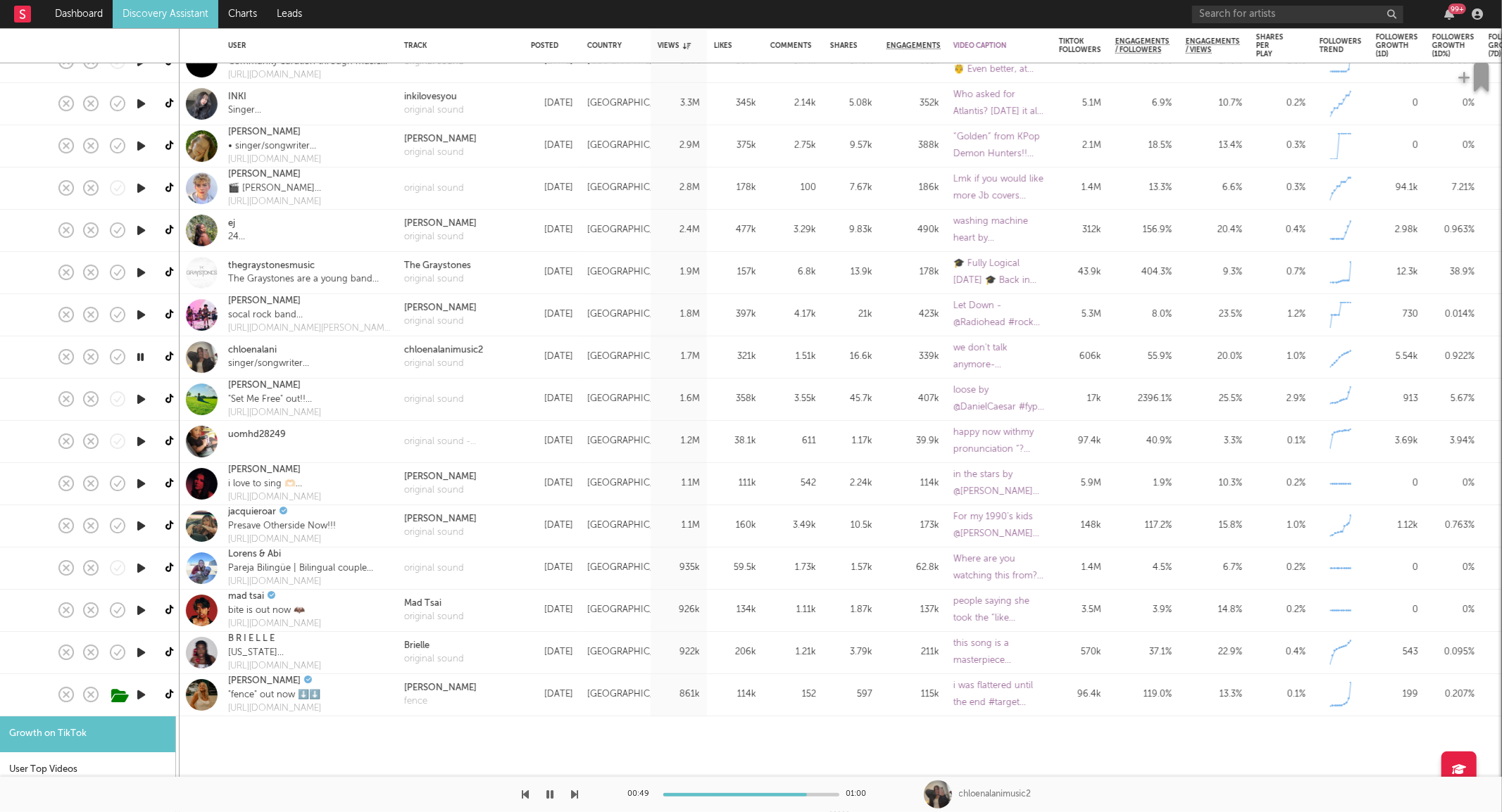
click at [145, 692] on icon "button" at bounding box center [141, 694] width 14 height 17
select select "1m"
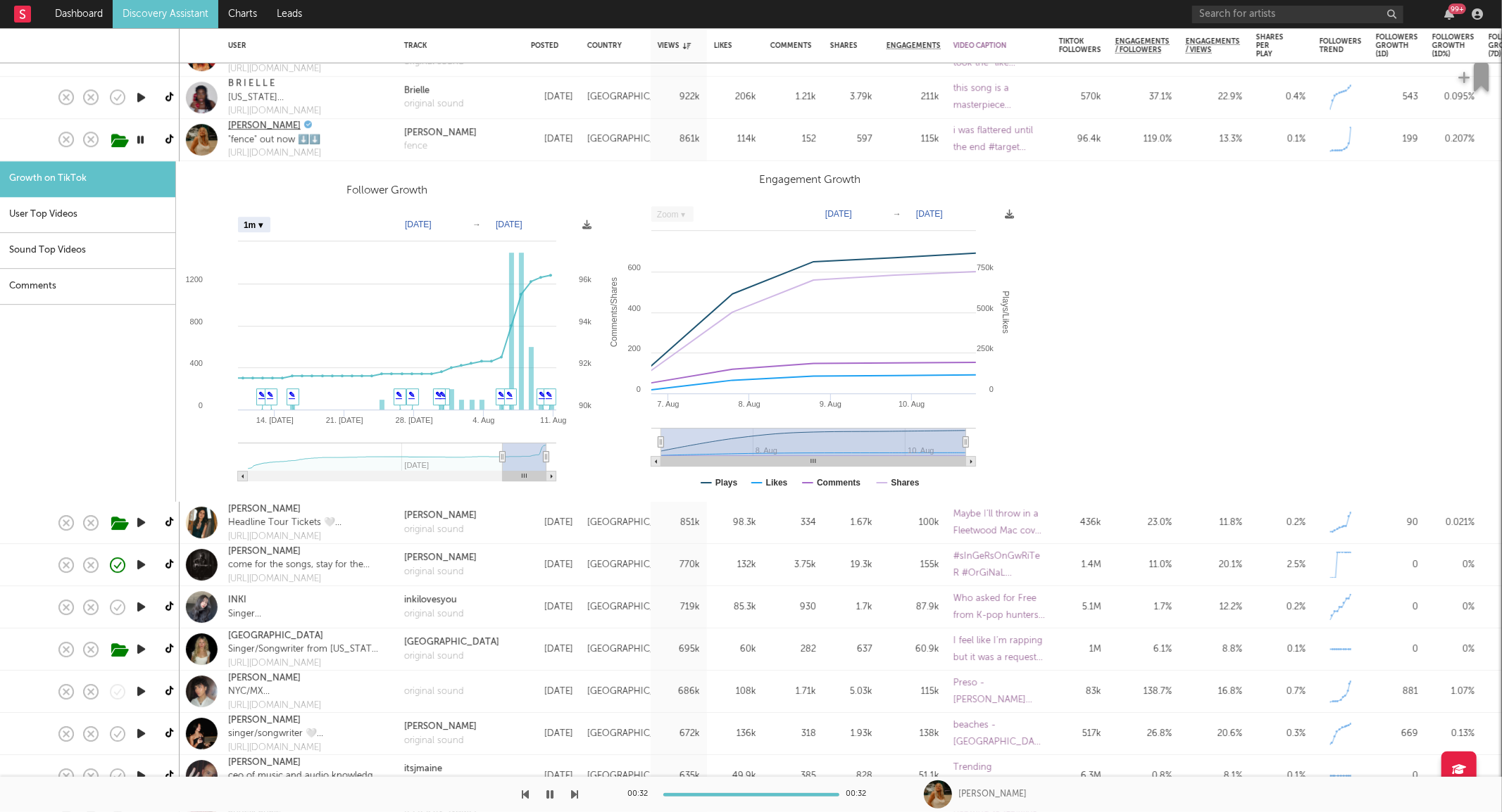
click at [252, 128] on link "[PERSON_NAME]" at bounding box center [264, 126] width 72 height 14
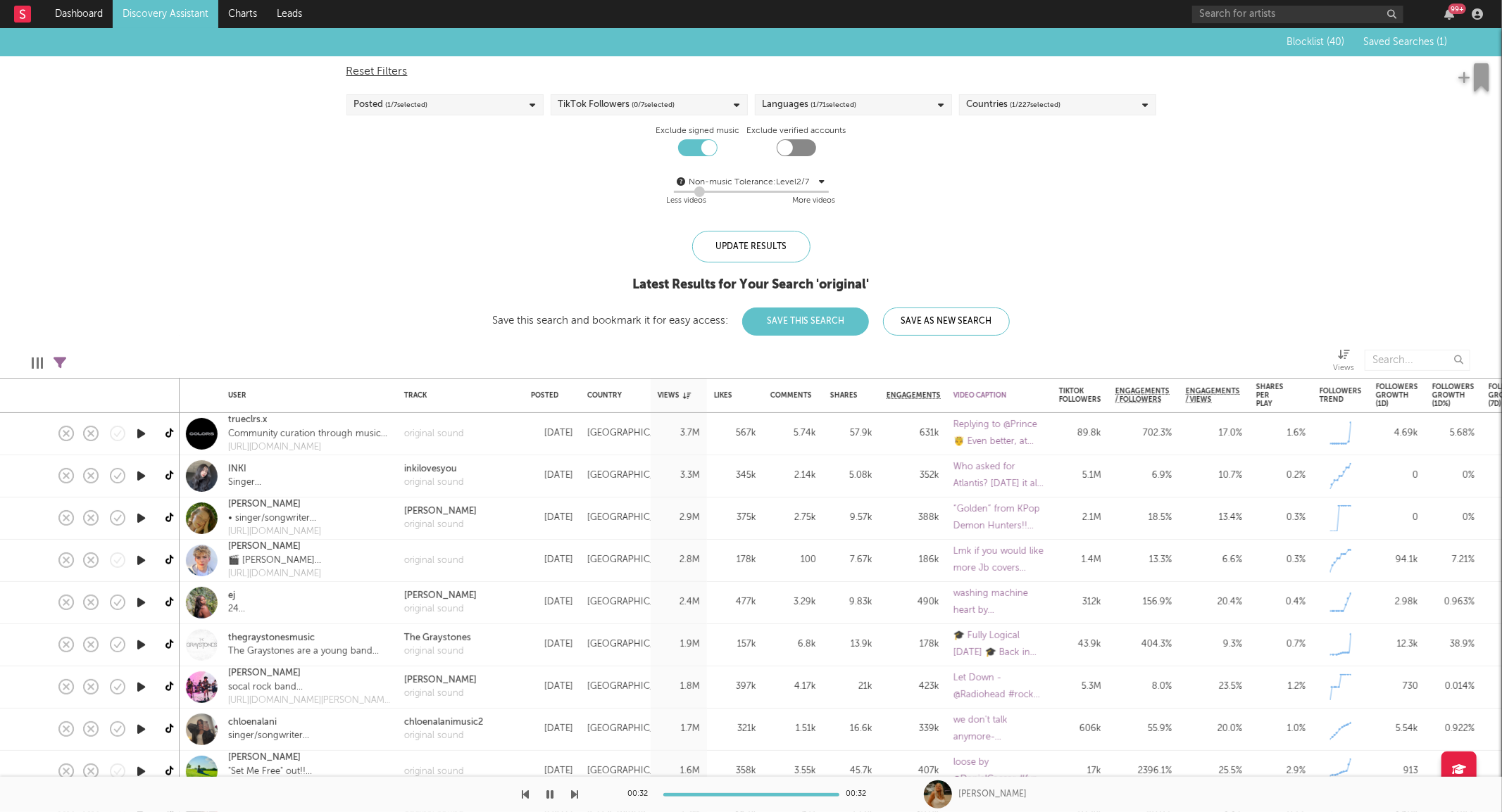
click at [399, 103] on span "( 1 / 7 selected)" at bounding box center [407, 105] width 43 height 17
click at [364, 174] on label "Last 7 Days" at bounding box center [445, 171] width 182 height 17
click at [354, 174] on input "Last 7 Days" at bounding box center [354, 171] width 0 height 17
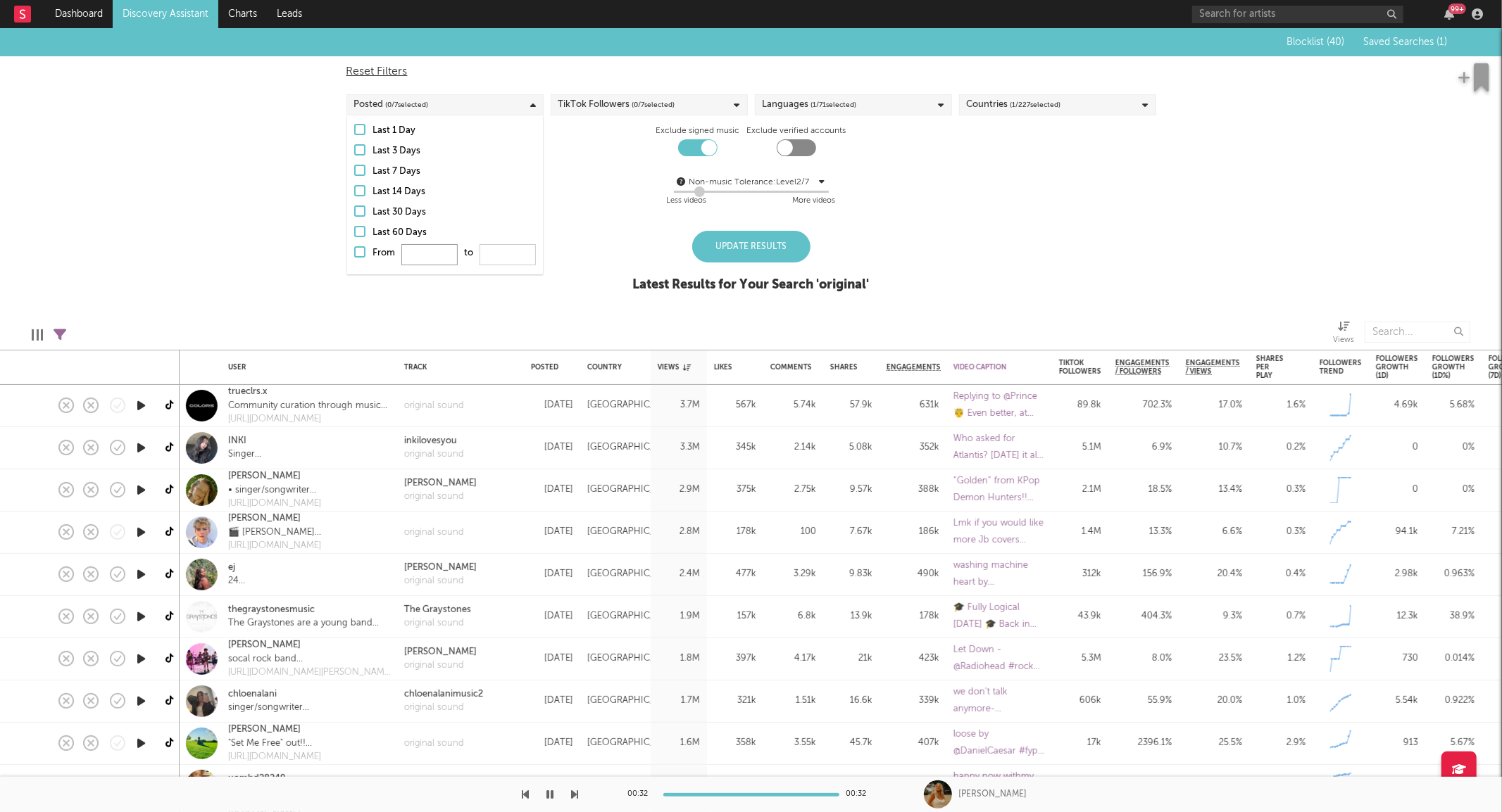
click at [432, 264] on input "From to" at bounding box center [429, 254] width 56 height 21
type input "0"
type input "5"
click at [818, 229] on div "Blocklist ( 40 ) Saved Searches ( 1 ) Reset Filters Posted ( 1 / 7 selected) Ti…" at bounding box center [751, 167] width 1502 height 280
click at [764, 248] on div "Update Results" at bounding box center [751, 246] width 119 height 32
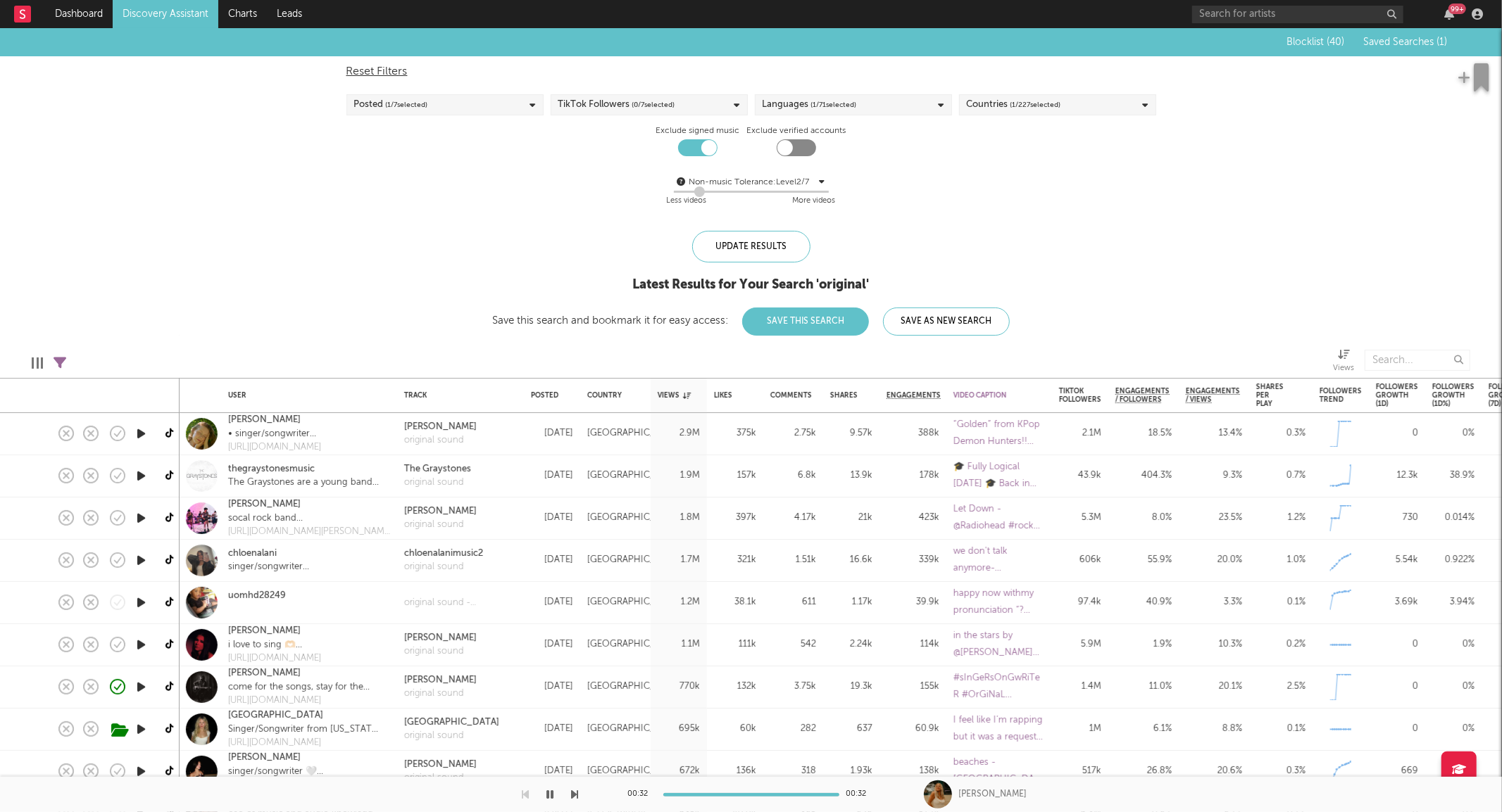
click at [136, 512] on icon "button" at bounding box center [141, 518] width 14 height 17
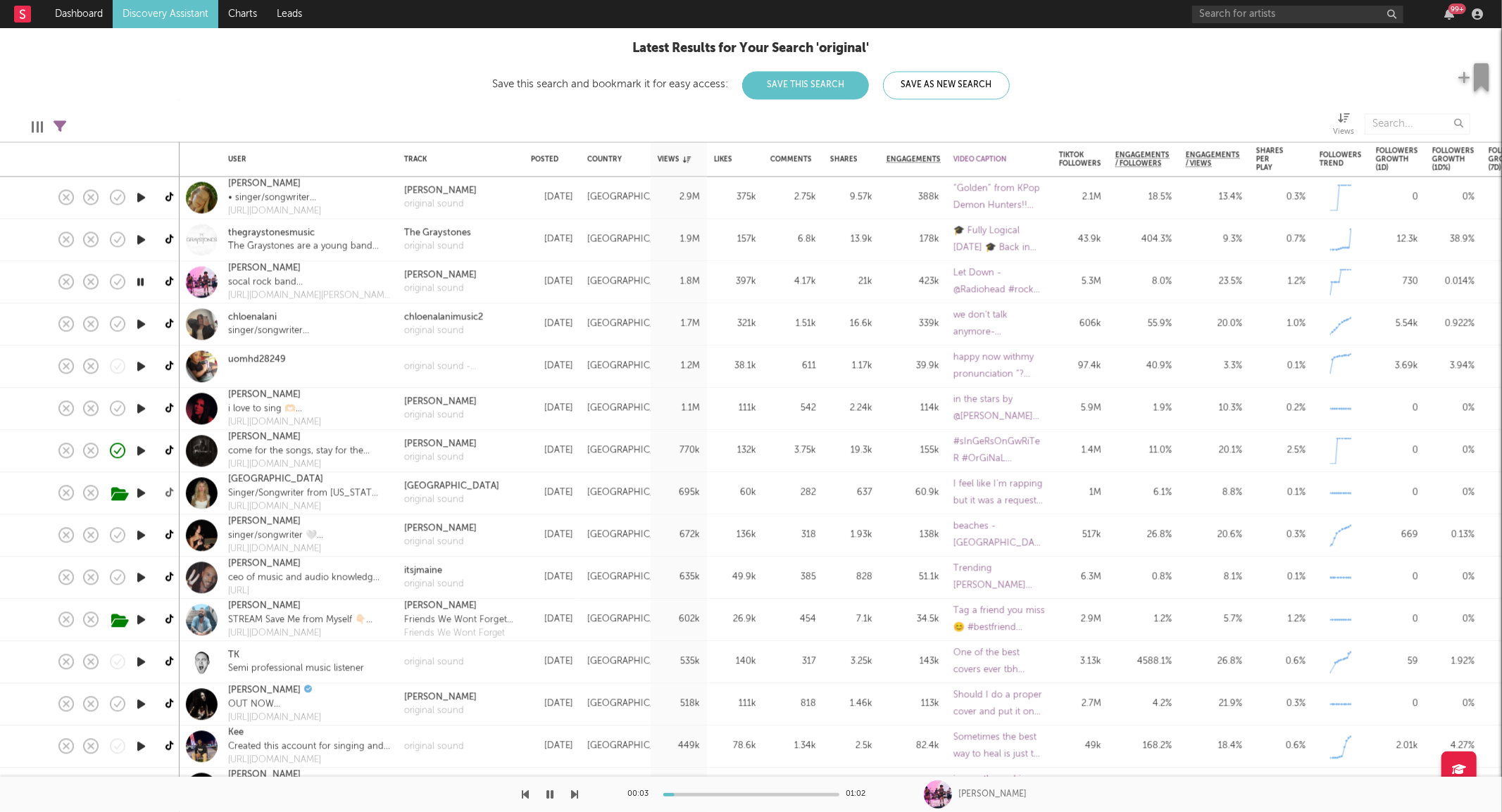
click at [169, 495] on icon at bounding box center [171, 493] width 11 height 11
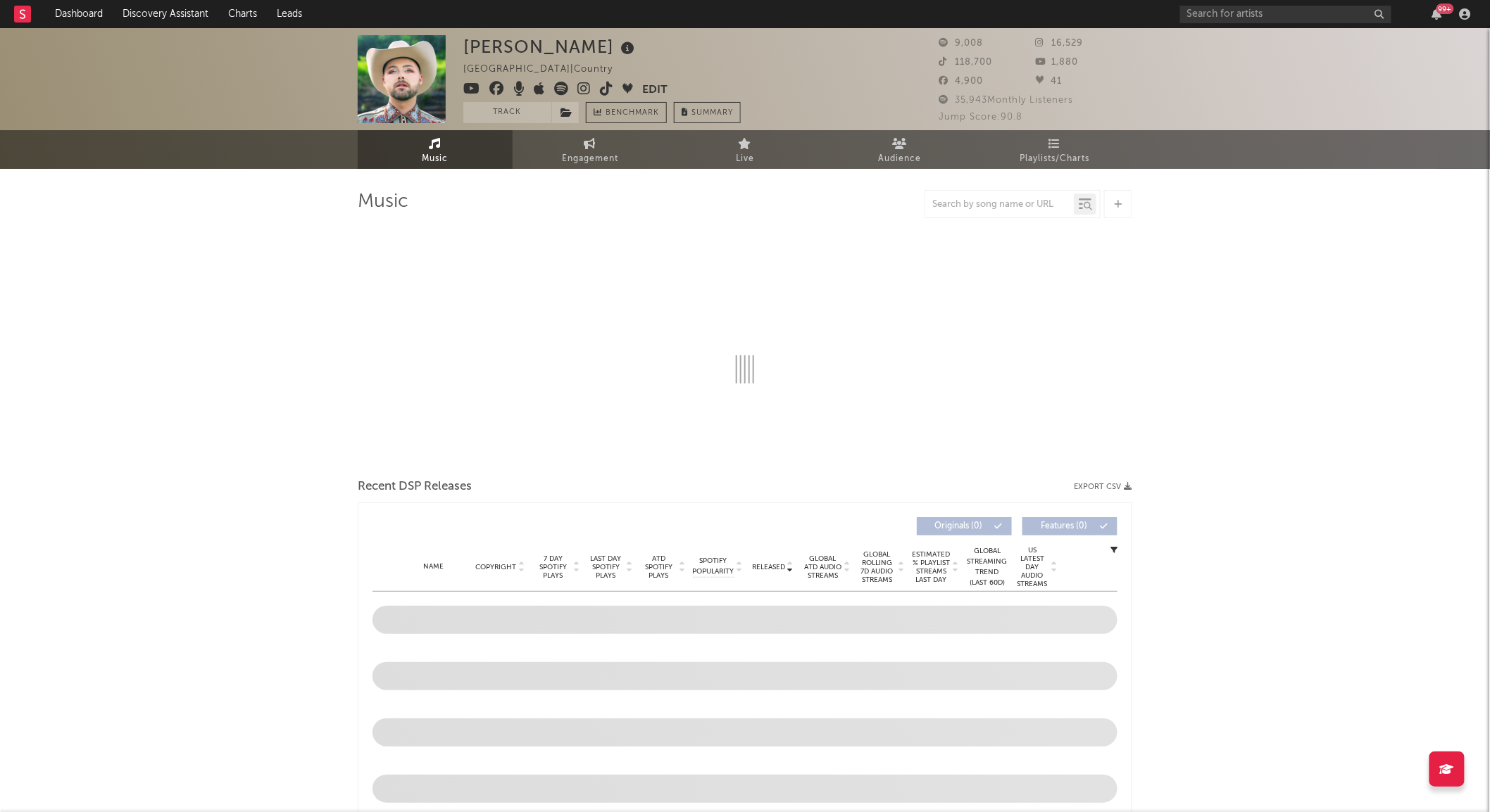
select select "6m"
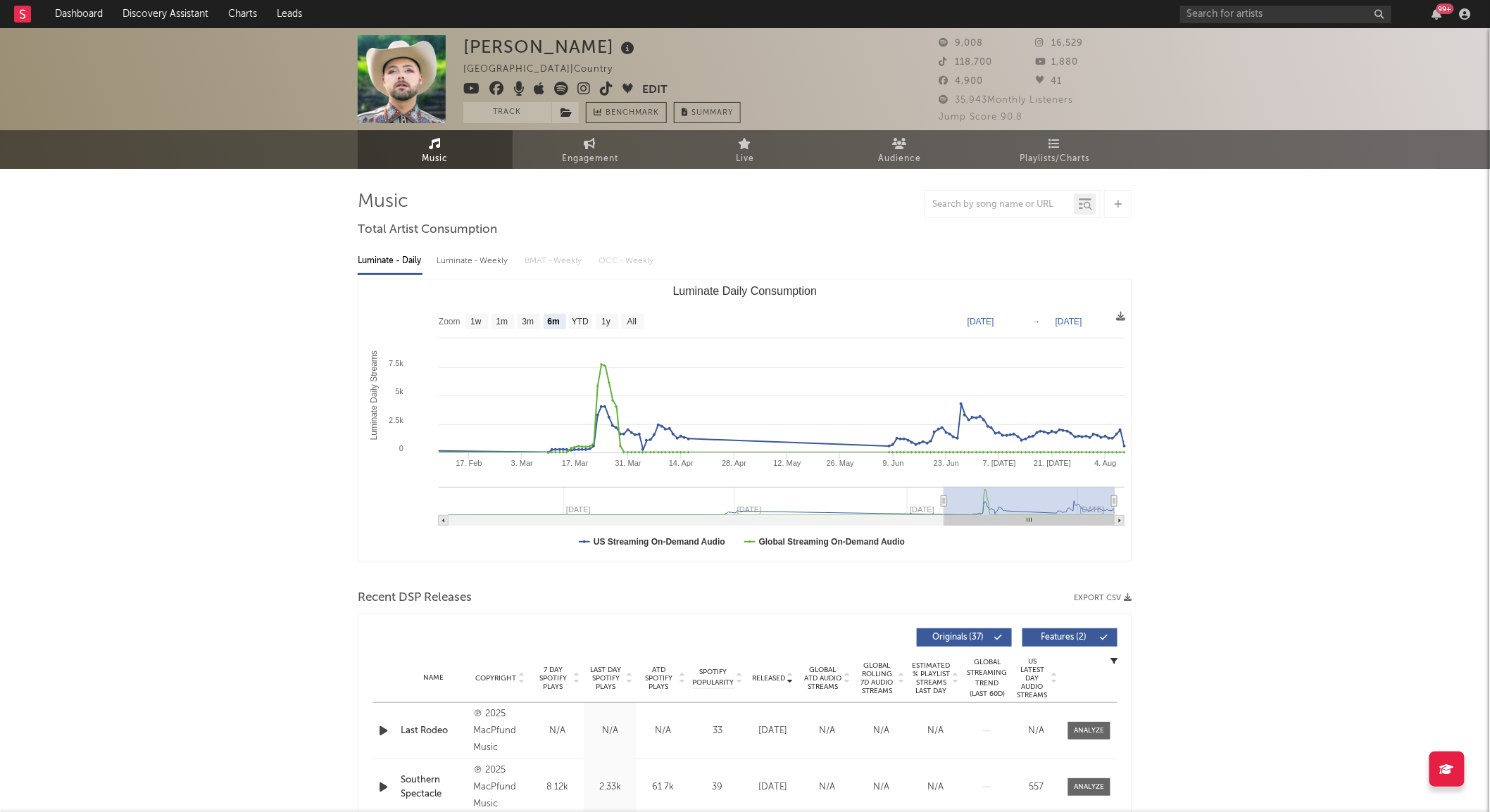
click at [587, 87] on icon at bounding box center [584, 89] width 14 height 14
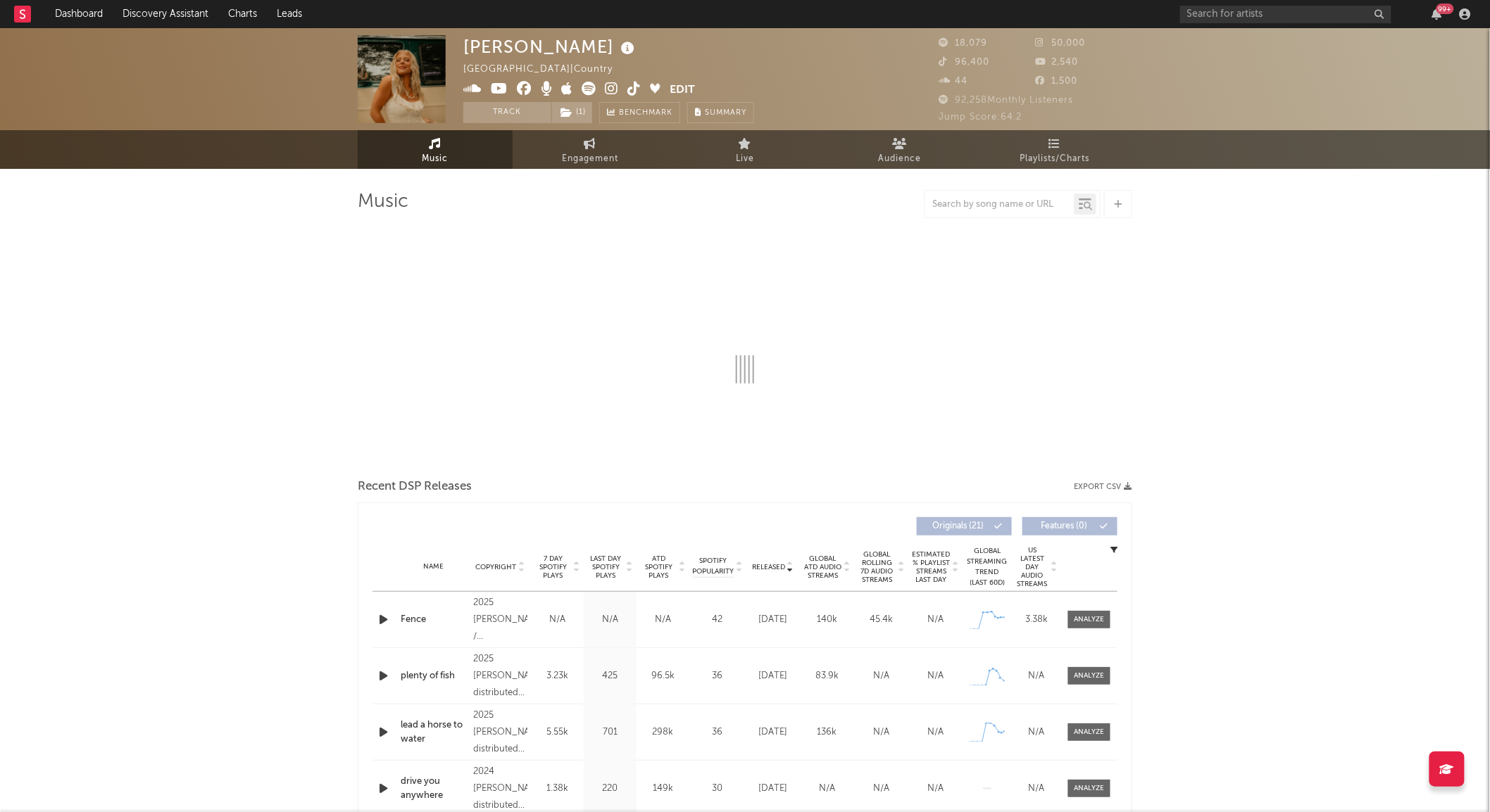
select select "6m"
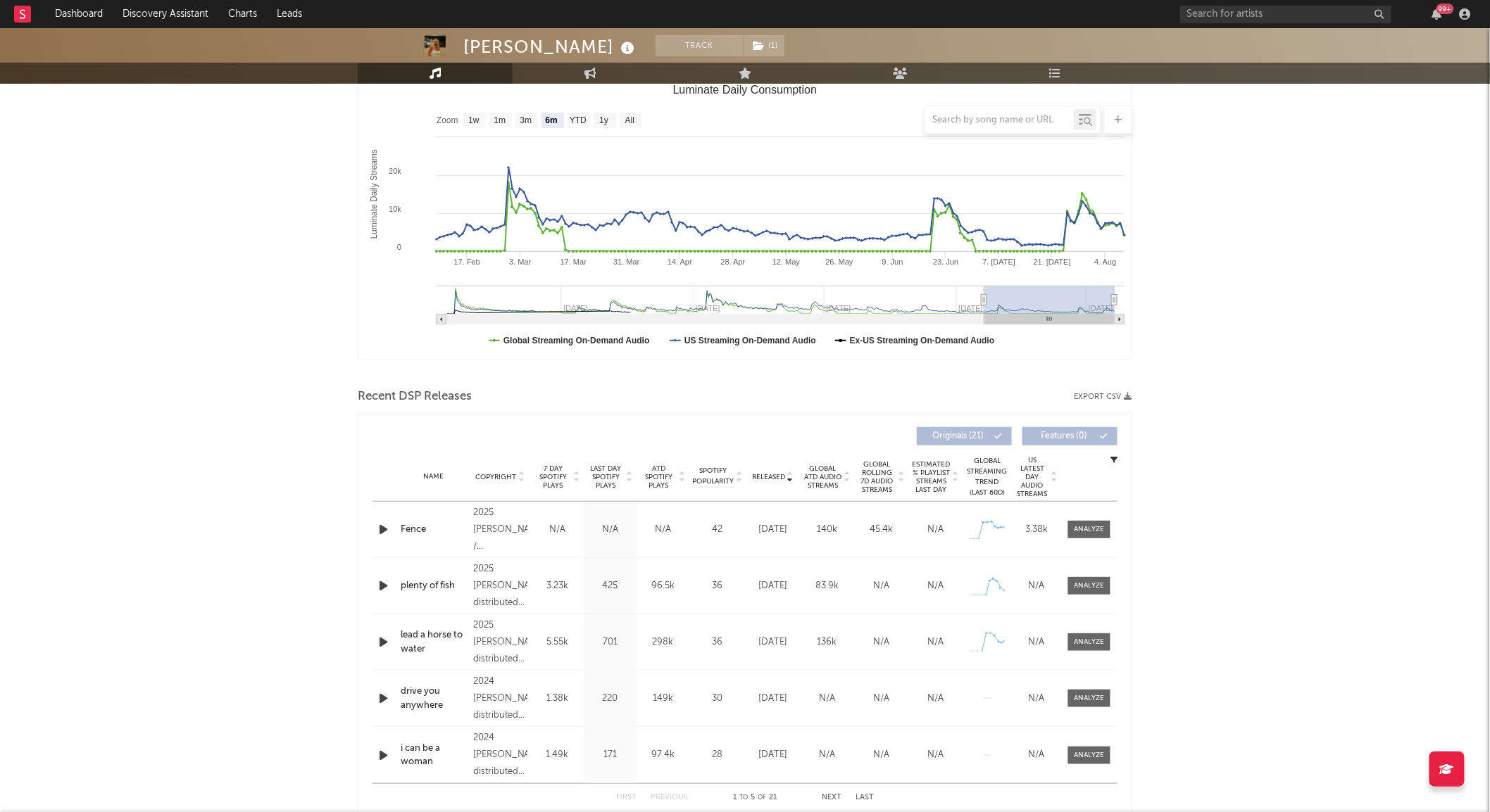
scroll to position [202, 0]
click at [1095, 530] on div at bounding box center [1090, 530] width 30 height 11
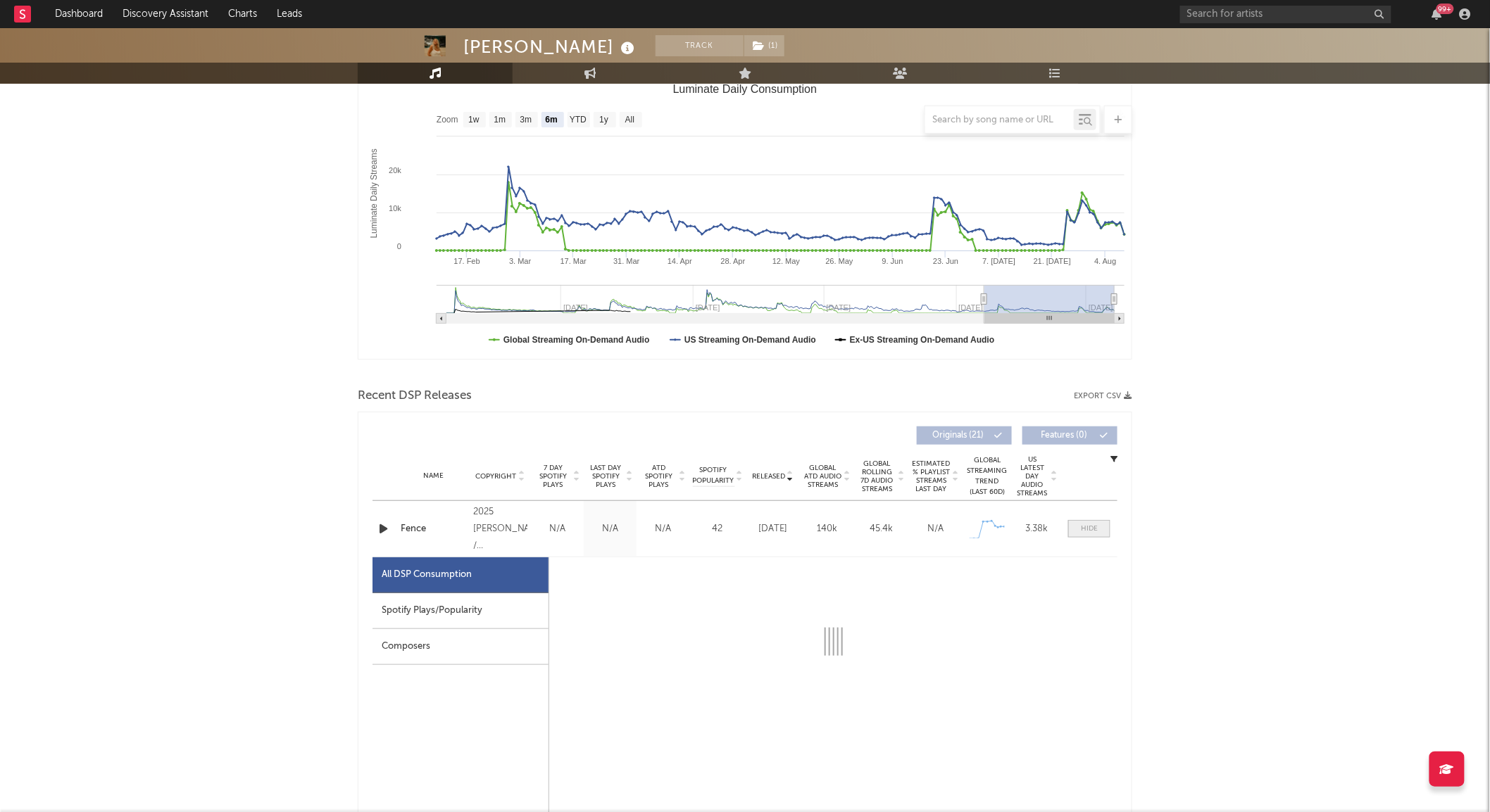
select select "1w"
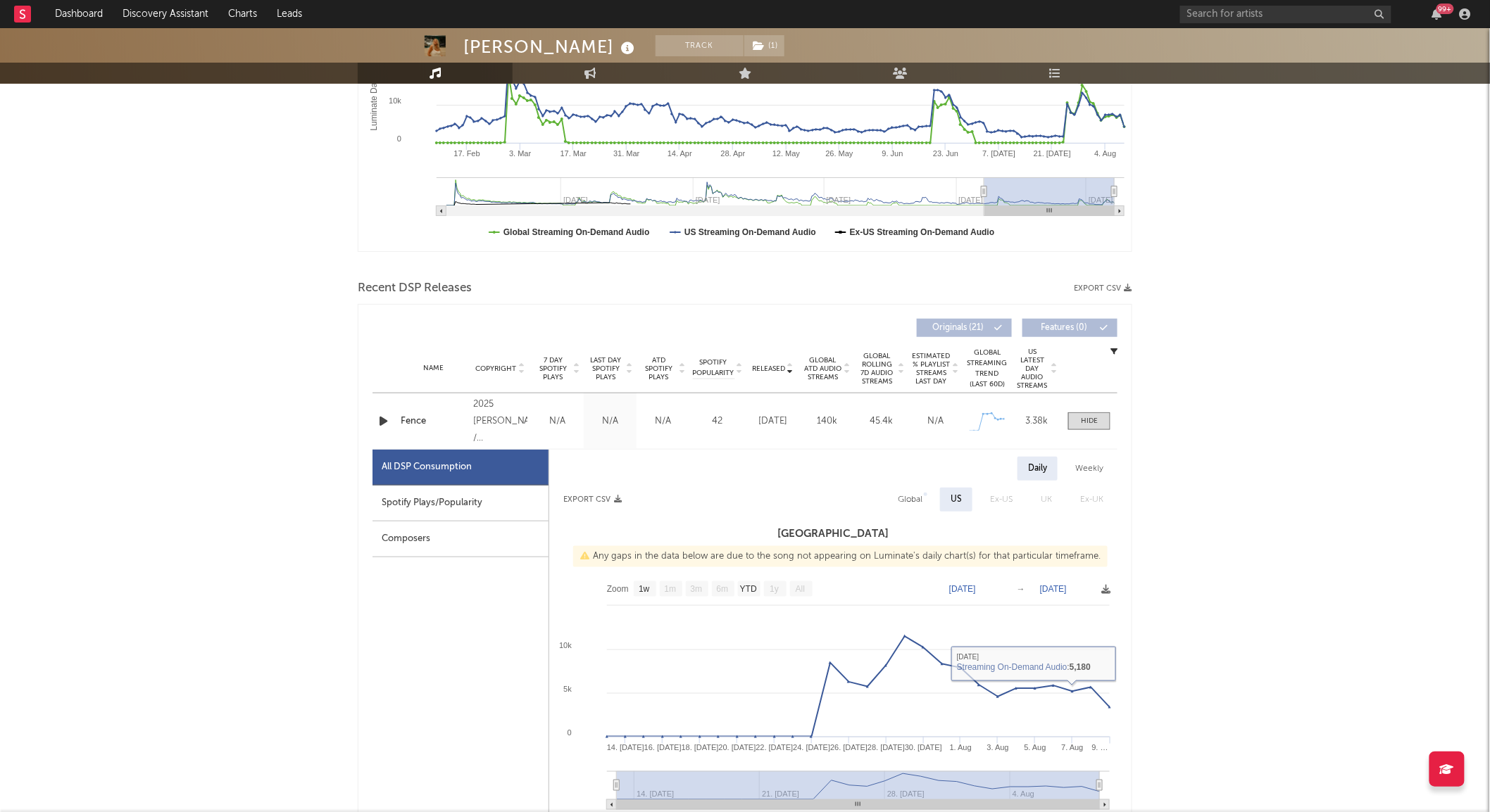
scroll to position [0, 0]
